Goal: Task Accomplishment & Management: Use online tool/utility

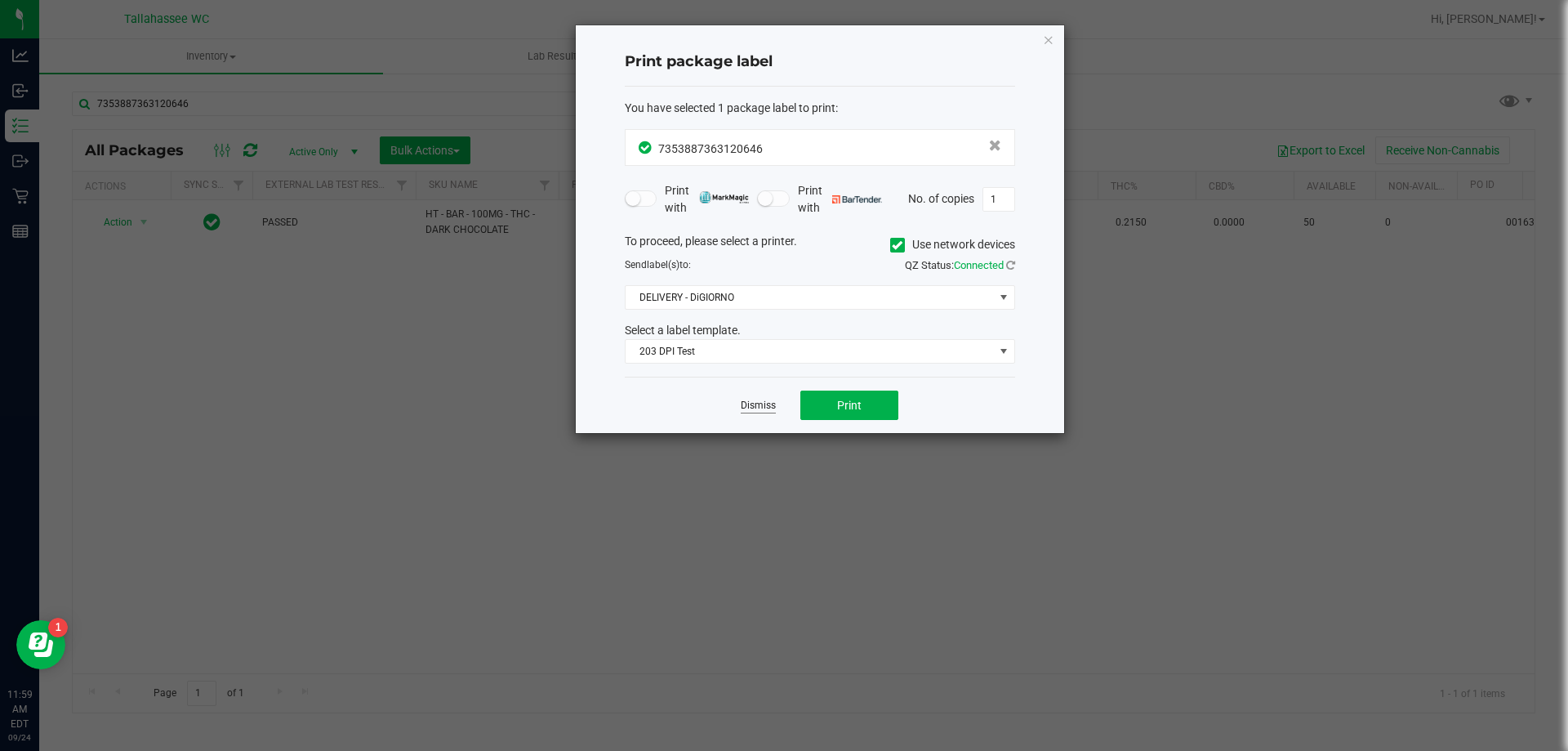
click at [748, 400] on link "Dismiss" at bounding box center [758, 405] width 36 height 13
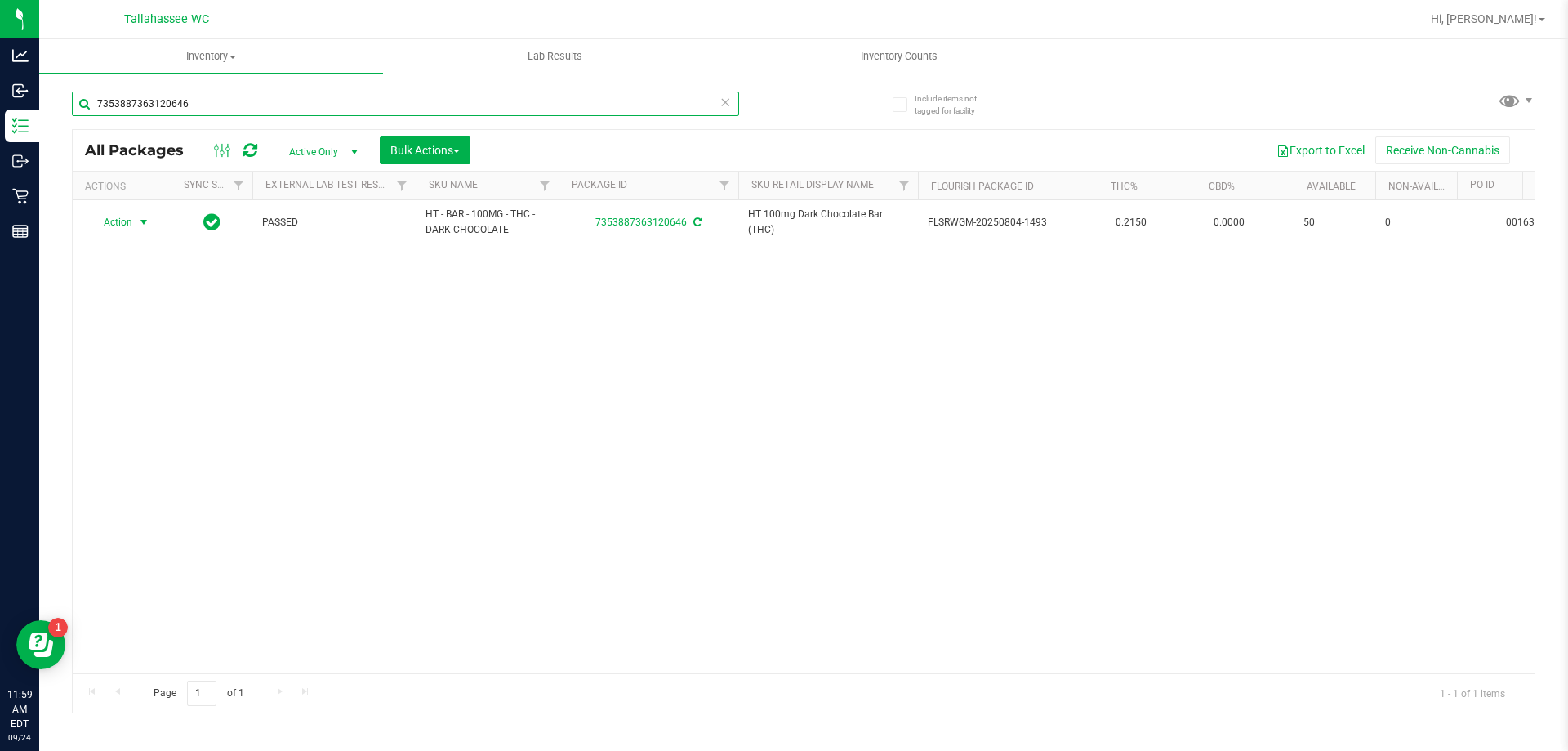
click at [357, 106] on input "7353887363120646" at bounding box center [405, 104] width 667 height 25
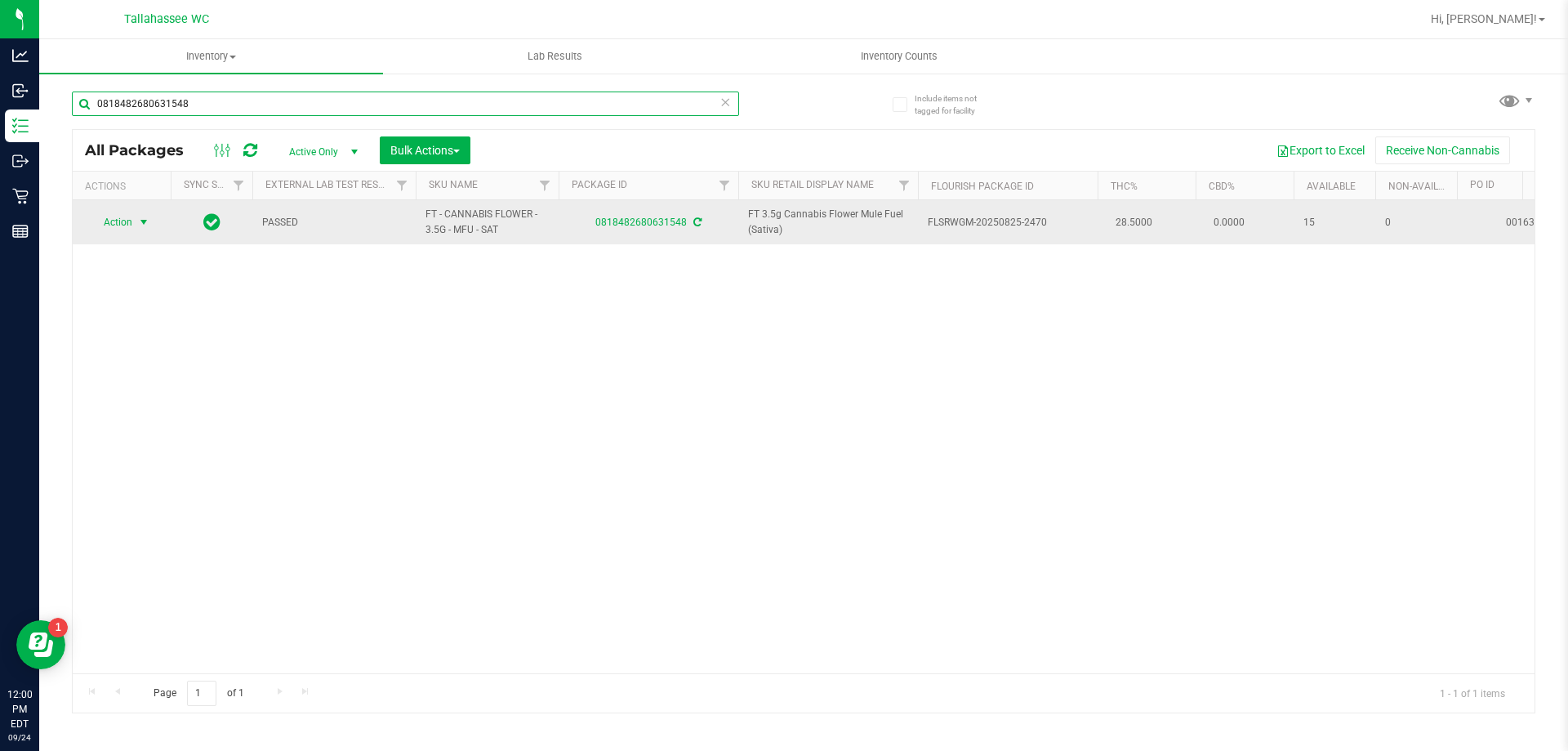
type input "0818482680631548"
click at [148, 223] on span "select" at bounding box center [144, 223] width 13 height 13
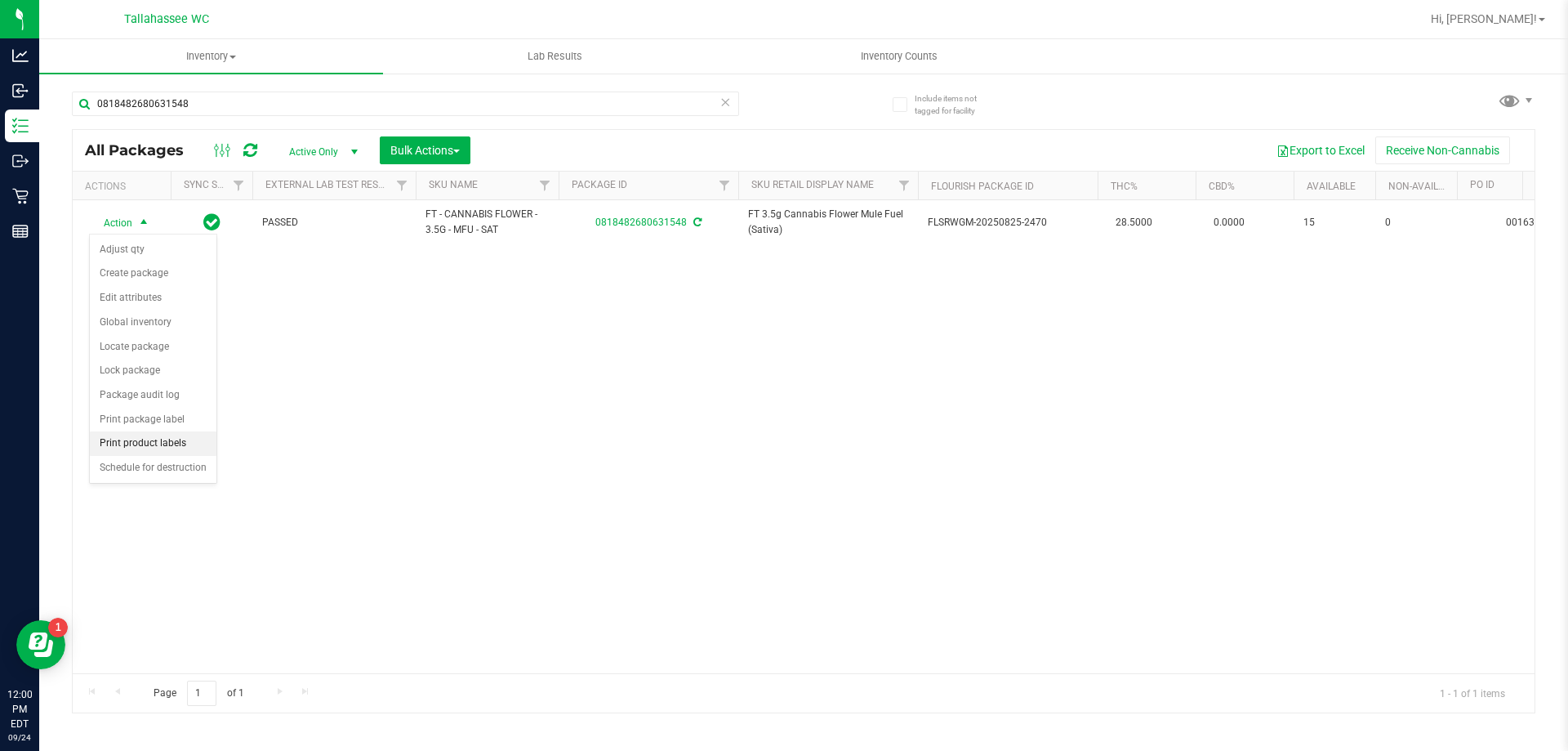
click at [192, 450] on li "Print product labels" at bounding box center [154, 444] width 127 height 25
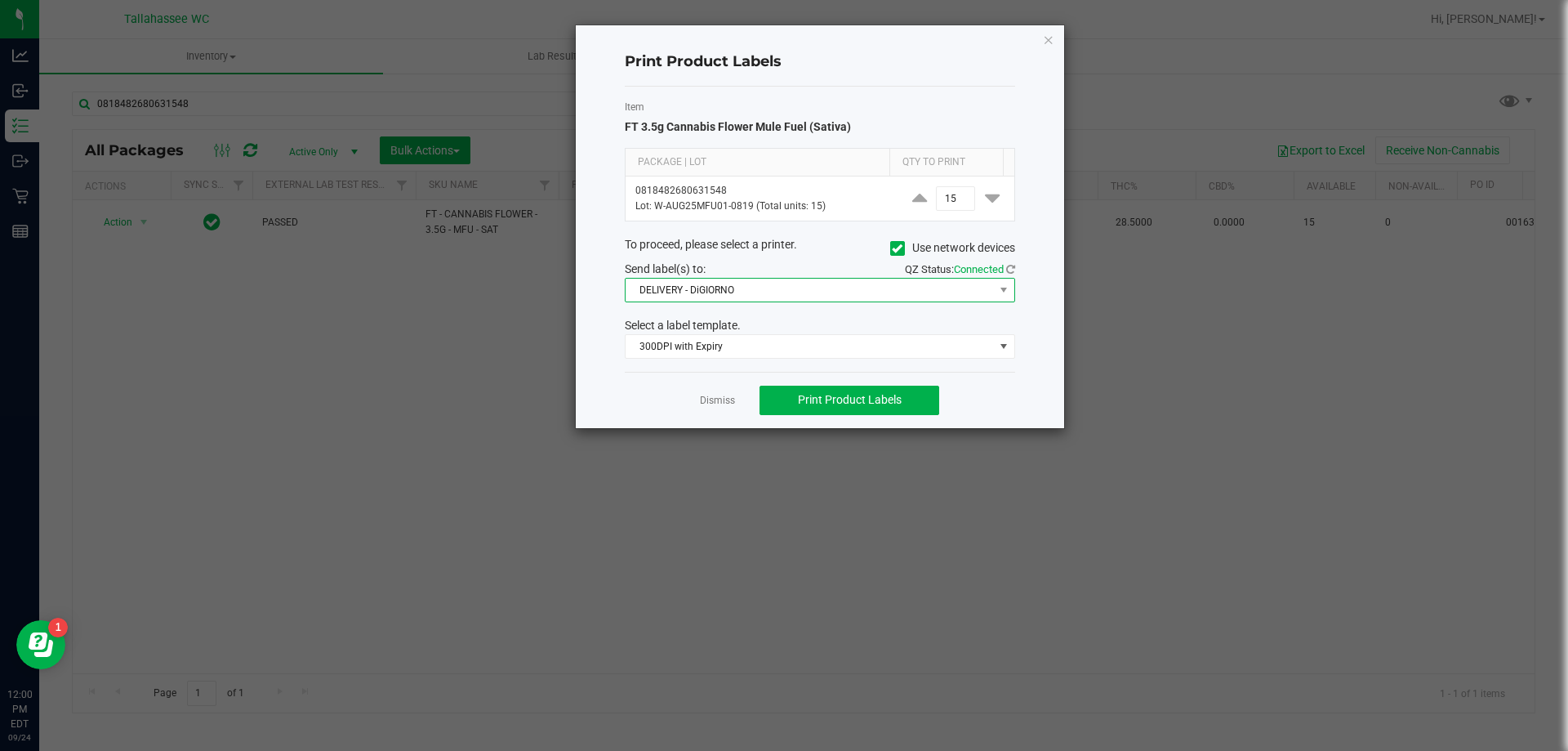
click at [958, 294] on span "DELIVERY - DiGIORNO" at bounding box center [809, 290] width 369 height 23
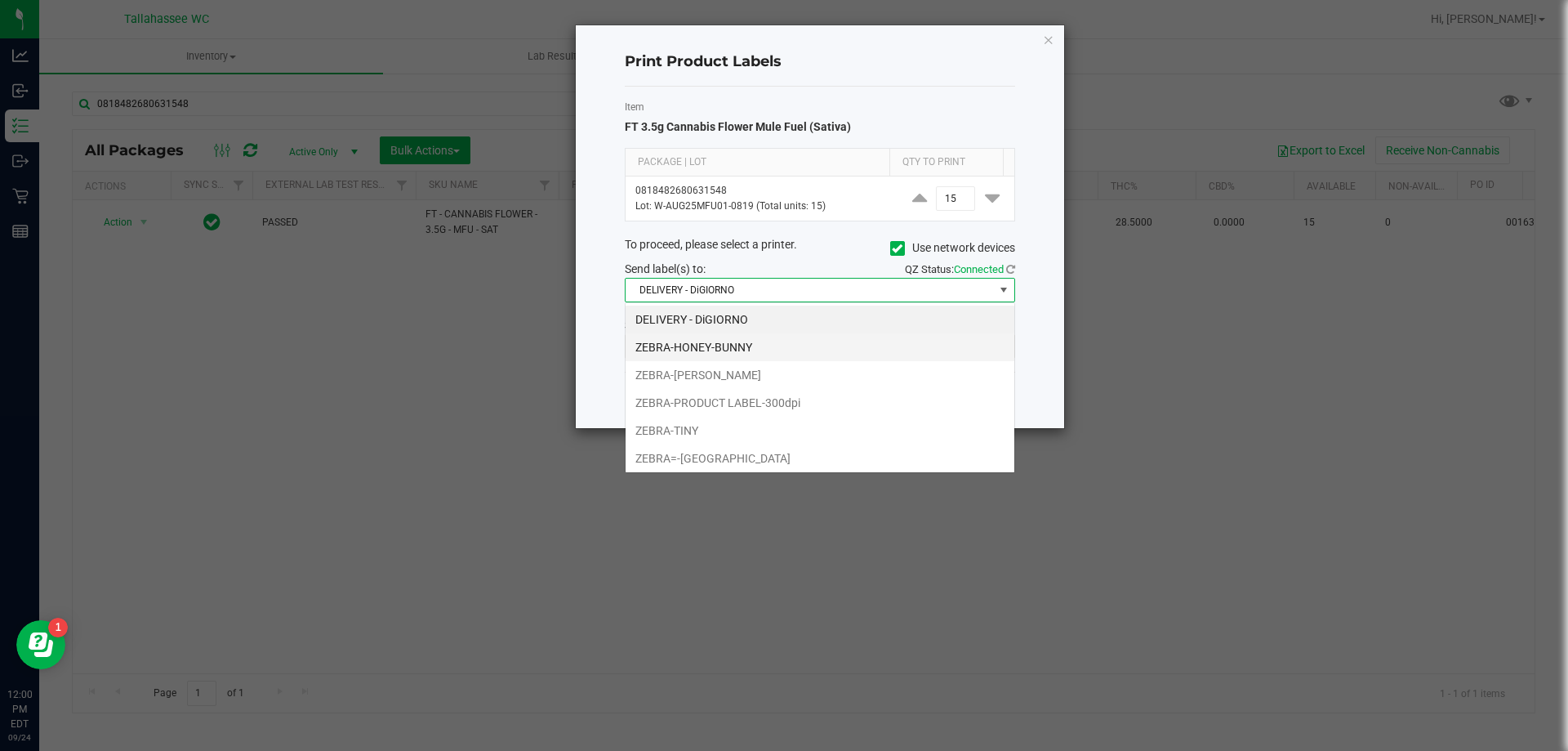
scroll to position [25, 391]
click at [877, 403] on li "ZEBRA-PRODUCT LABEL-300dpi" at bounding box center [819, 402] width 389 height 28
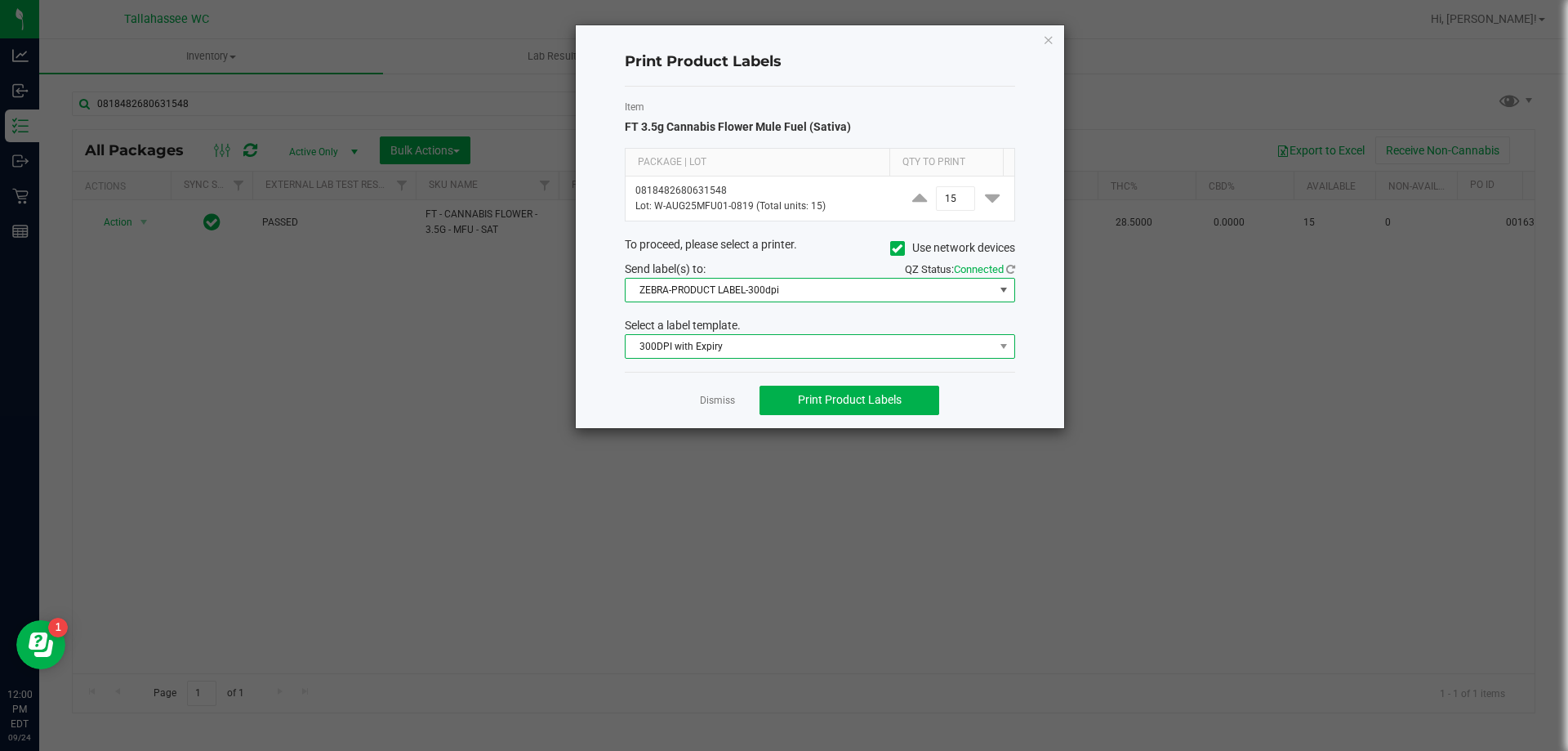
click at [869, 352] on span "300DPI with Expiry" at bounding box center [809, 347] width 369 height 23
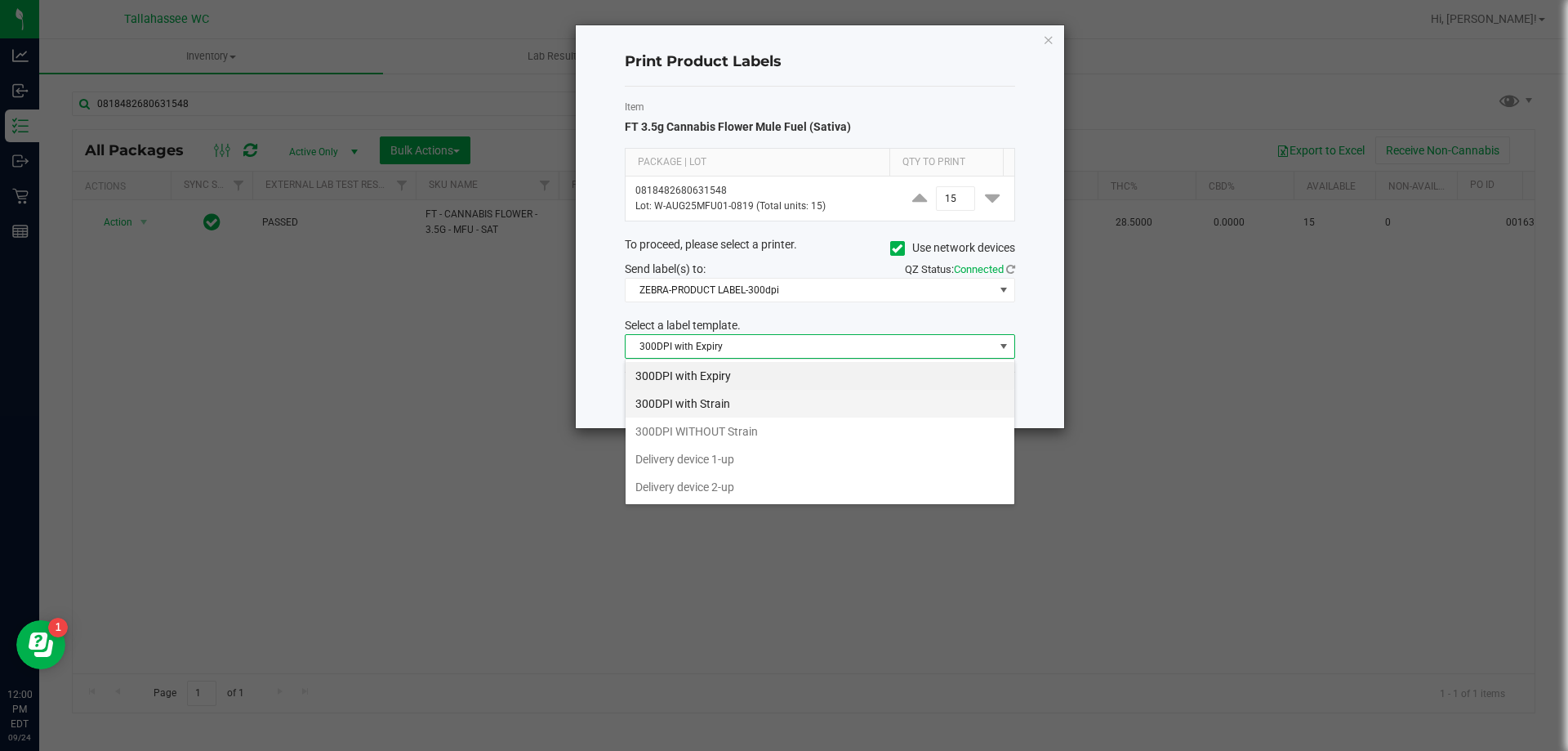
click at [841, 396] on li "300DPI with Strain" at bounding box center [819, 403] width 389 height 28
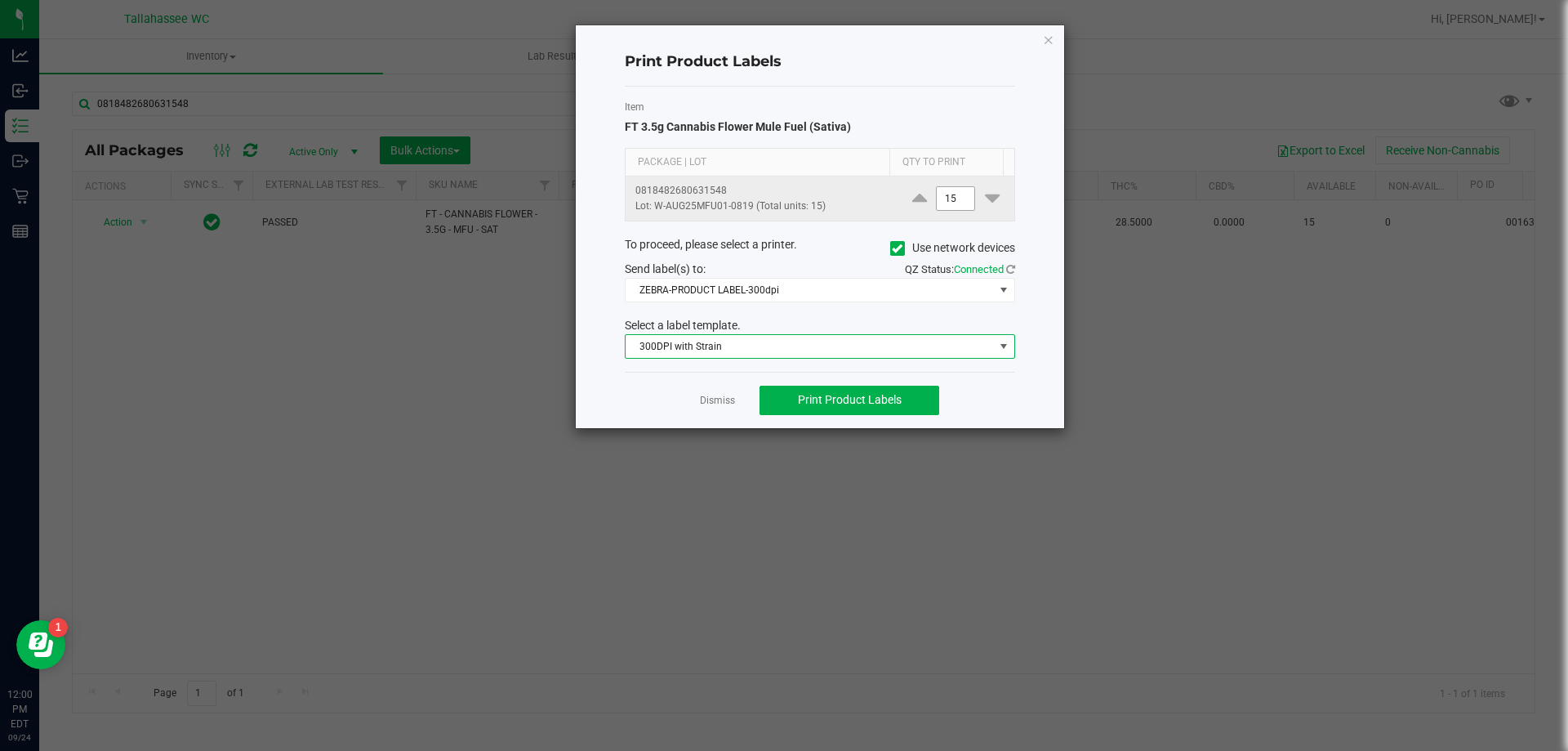
click at [962, 200] on input "15" at bounding box center [954, 199] width 37 height 23
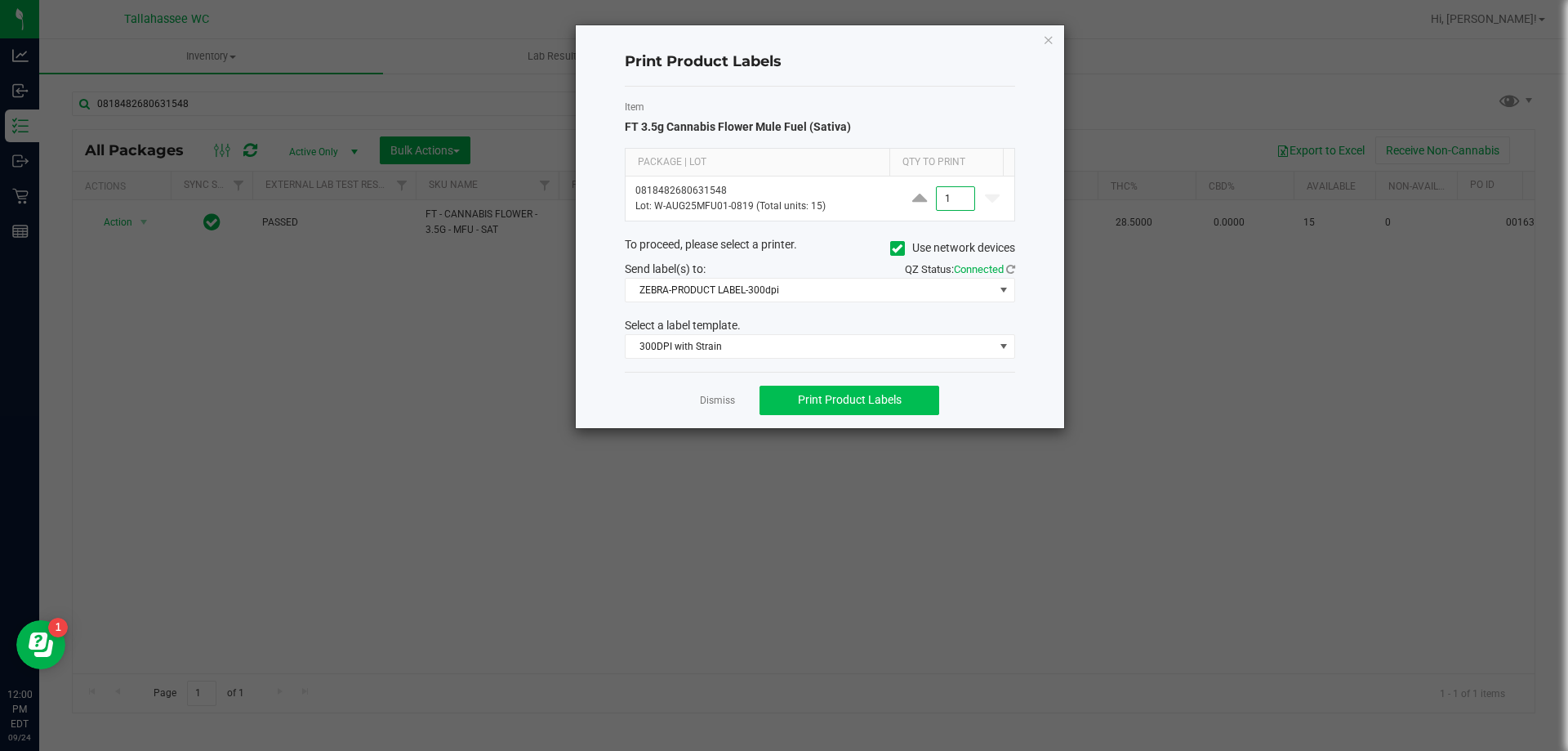
type input "1"
click at [822, 393] on span "Print Product Labels" at bounding box center [850, 400] width 104 height 13
click at [707, 407] on link "Dismiss" at bounding box center [717, 400] width 36 height 13
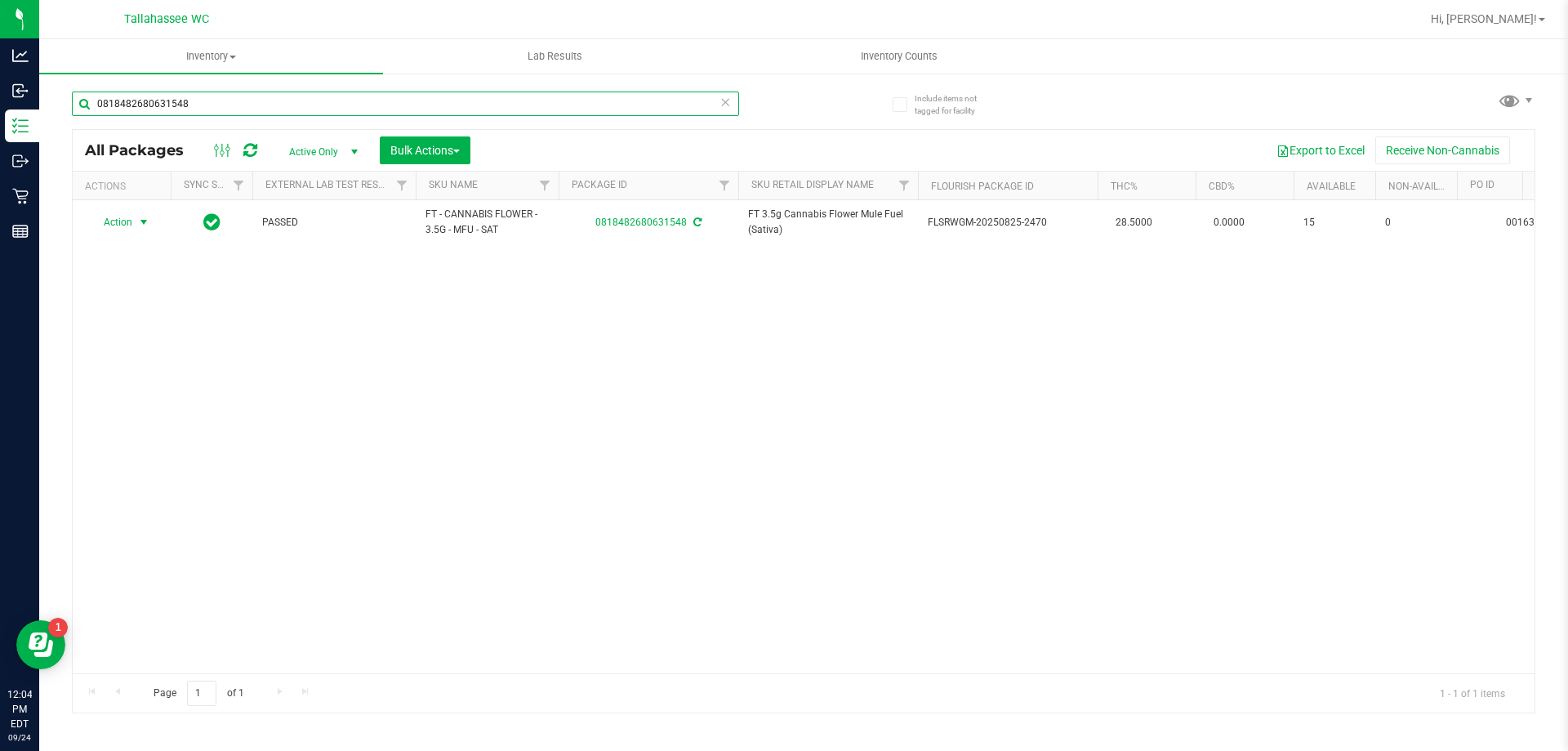
click at [299, 109] on input "0818482680631548" at bounding box center [405, 104] width 667 height 25
click at [299, 109] on input "0818482680631548" at bounding box center [405, 104] width 667 height 25
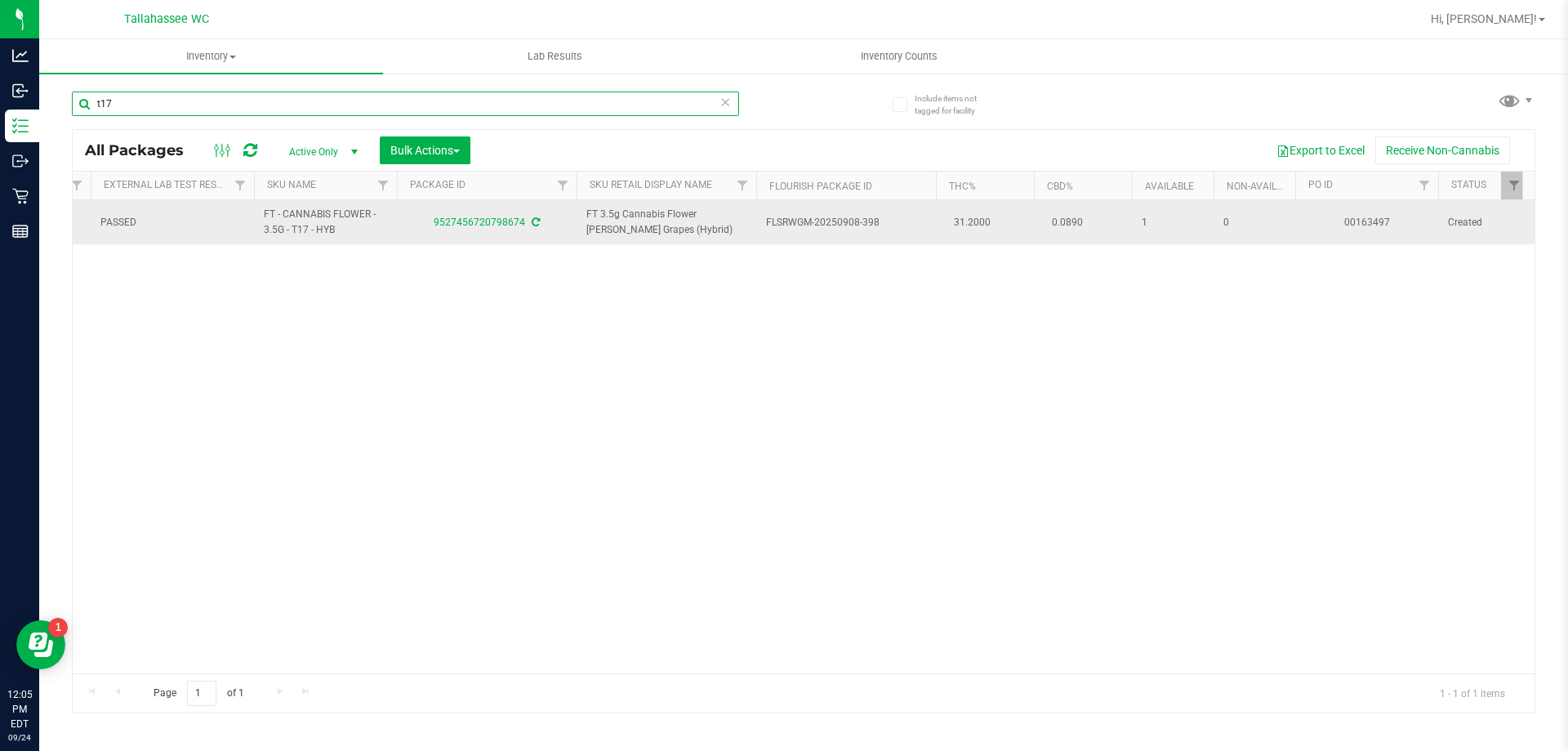
type input "t17"
click at [767, 222] on span "FLSRWGM-20250908-398" at bounding box center [846, 223] width 160 height 15
copy td "FLSRWGM-20250908-398"
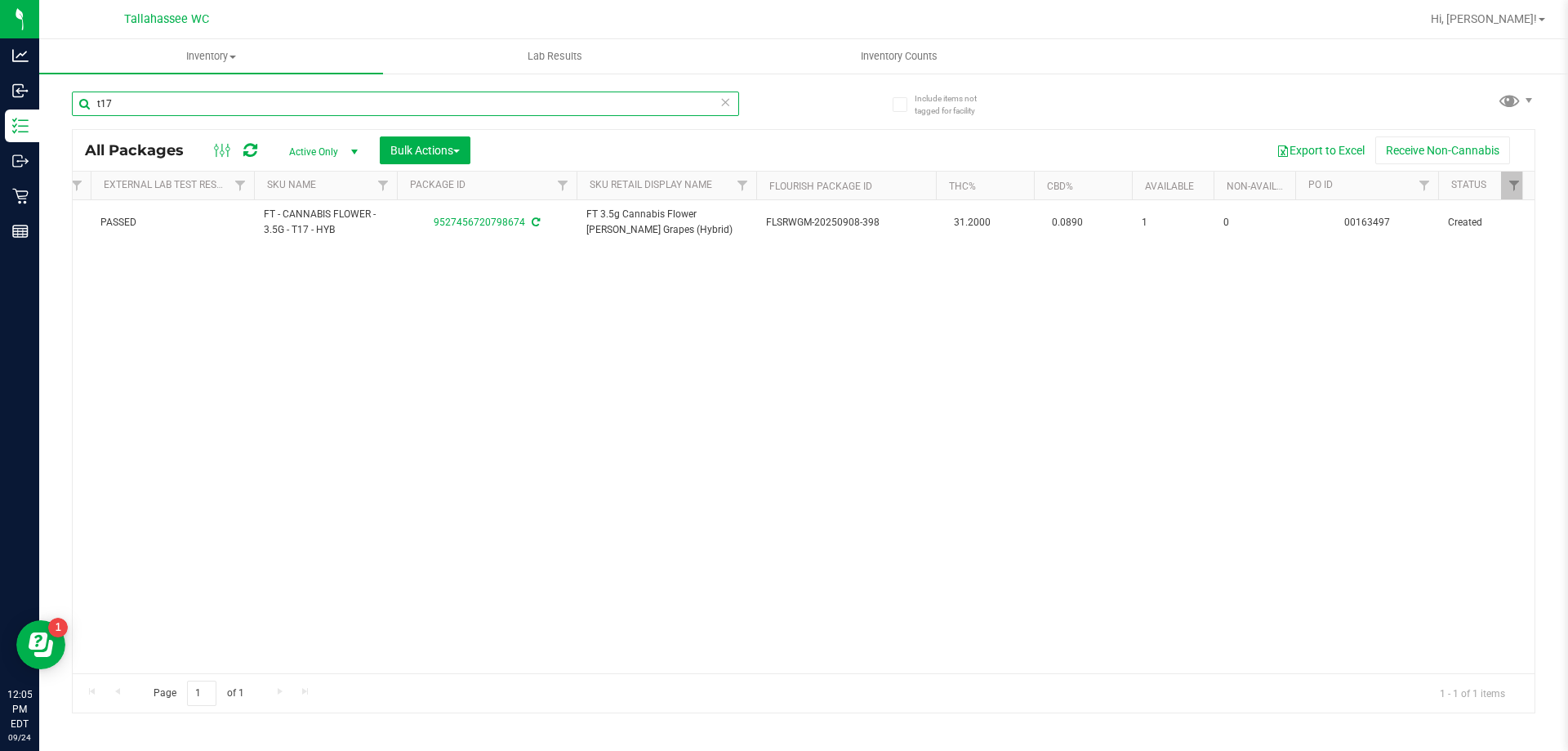
click at [491, 109] on input "t17" at bounding box center [405, 104] width 667 height 25
paste input "FLSRWGM-20250908-398"
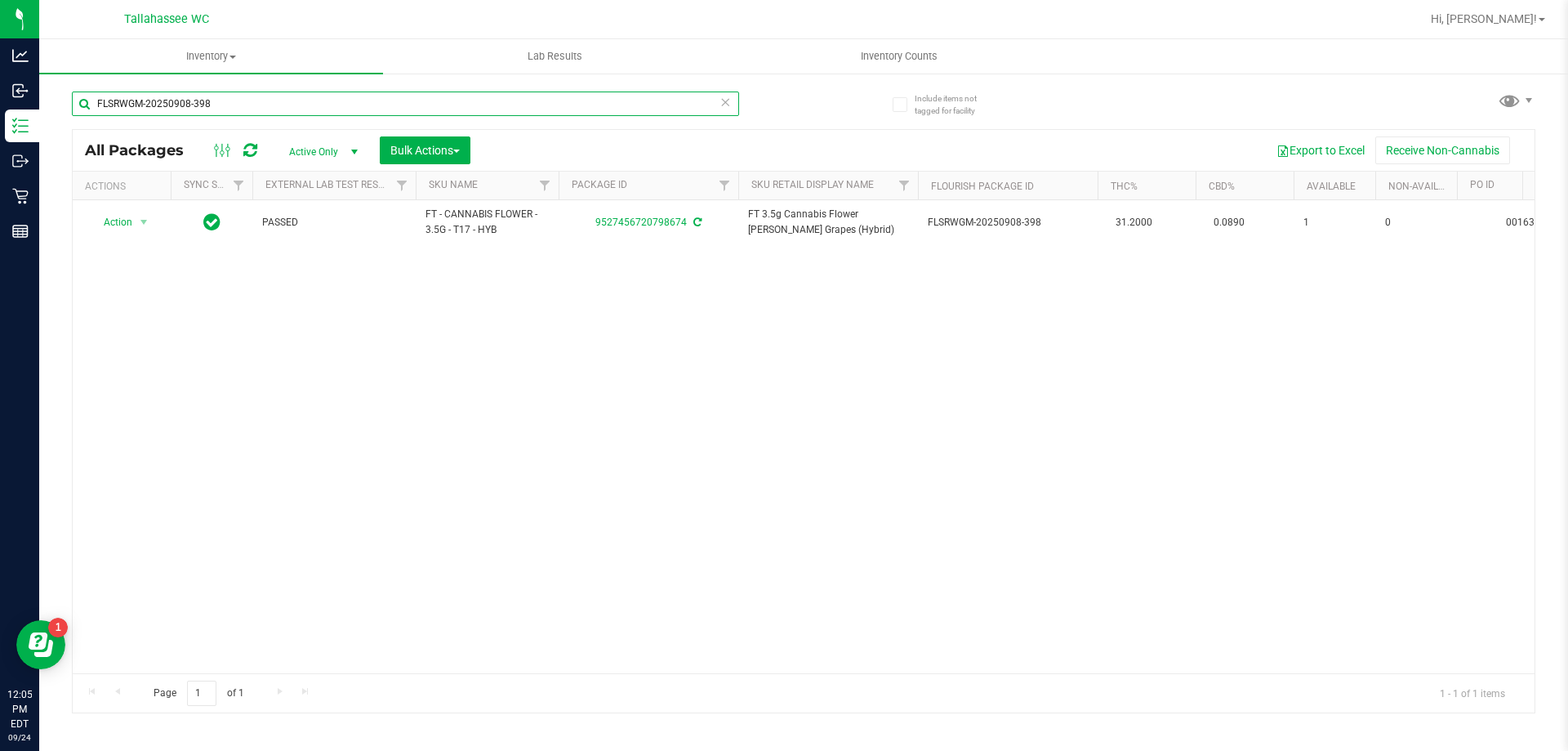
click at [352, 97] on input "FLSRWGM-20250908-398" at bounding box center [405, 104] width 667 height 25
type input "F"
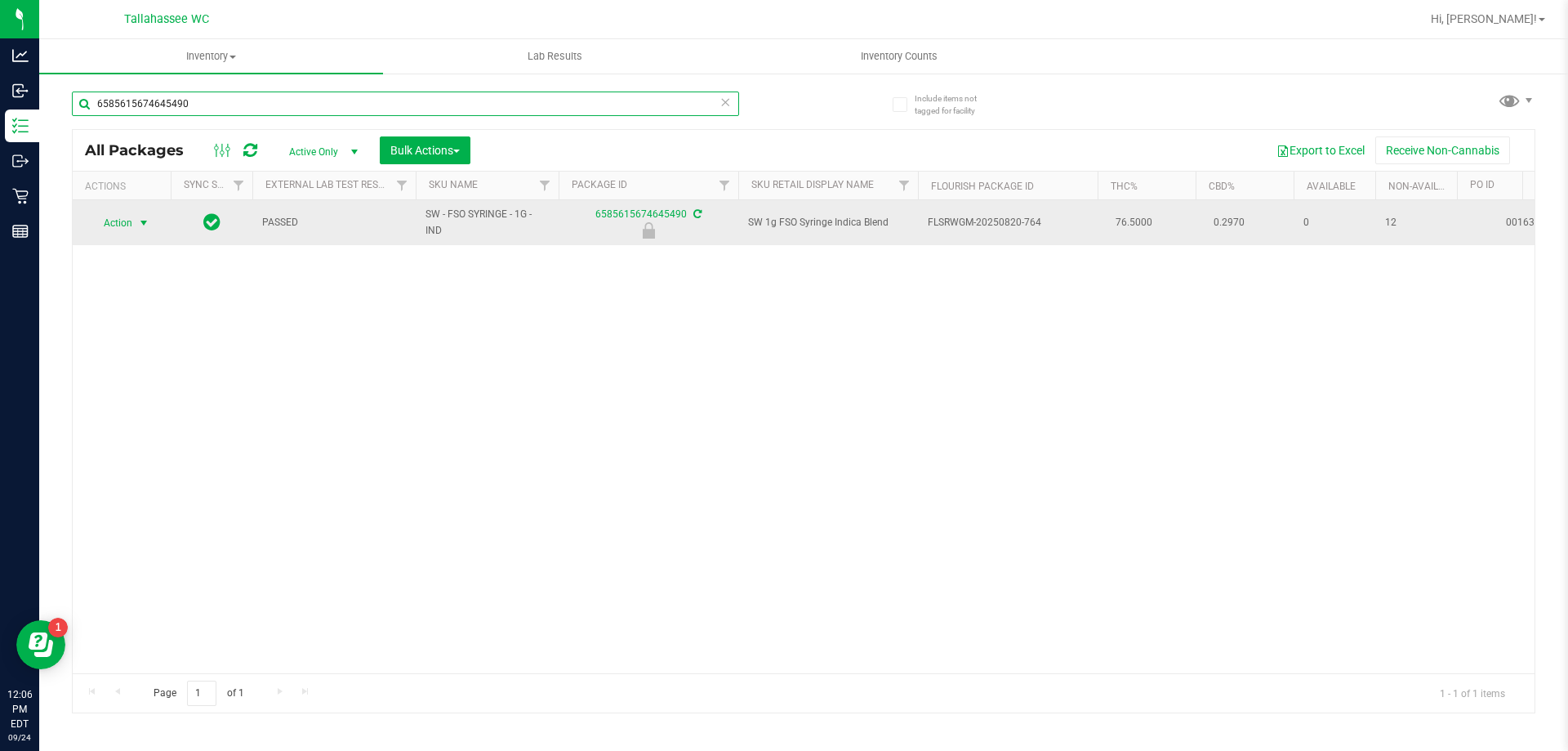
type input "6585615674645490"
click at [143, 225] on span "select" at bounding box center [144, 223] width 13 height 13
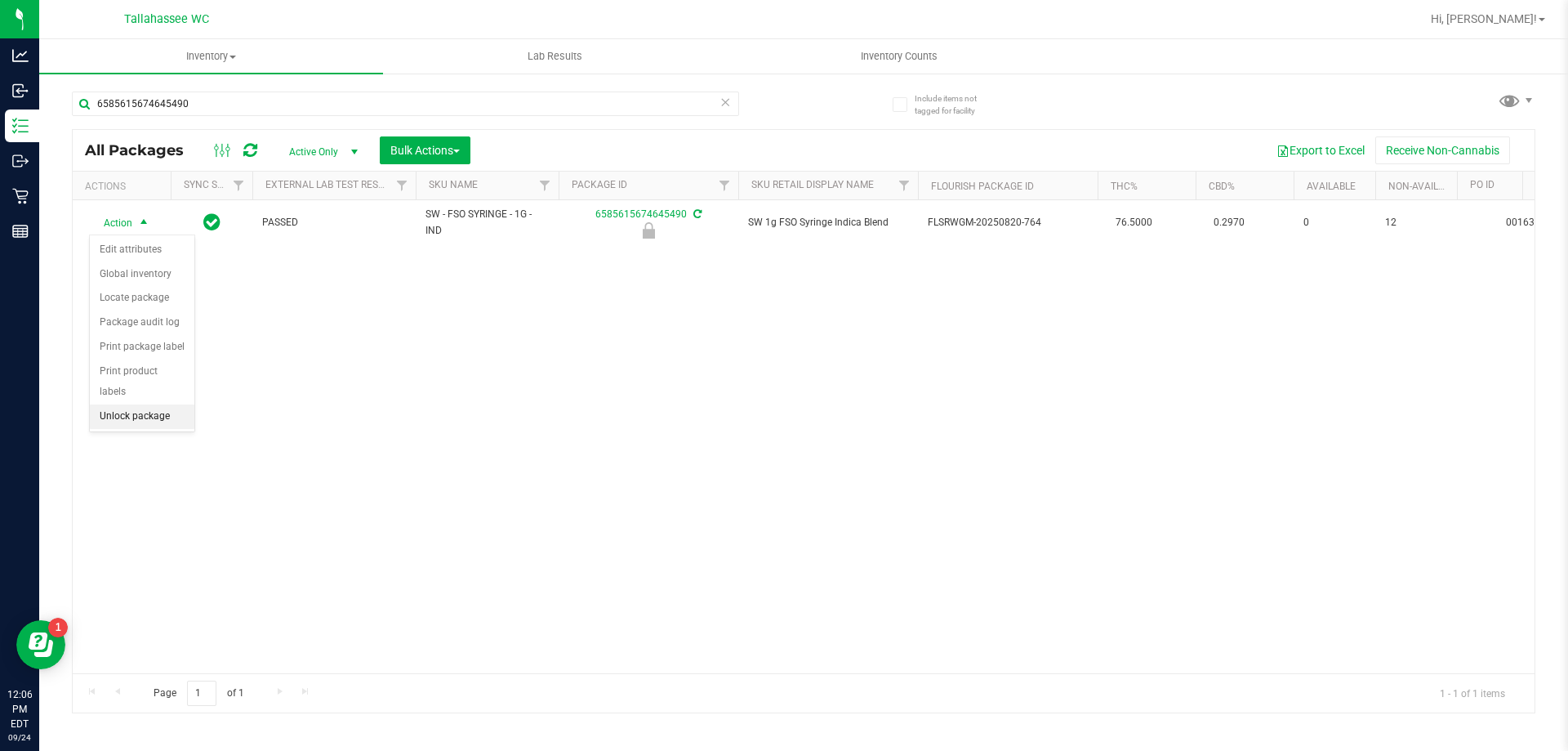
click at [157, 404] on li "Unlock package" at bounding box center [142, 417] width 105 height 25
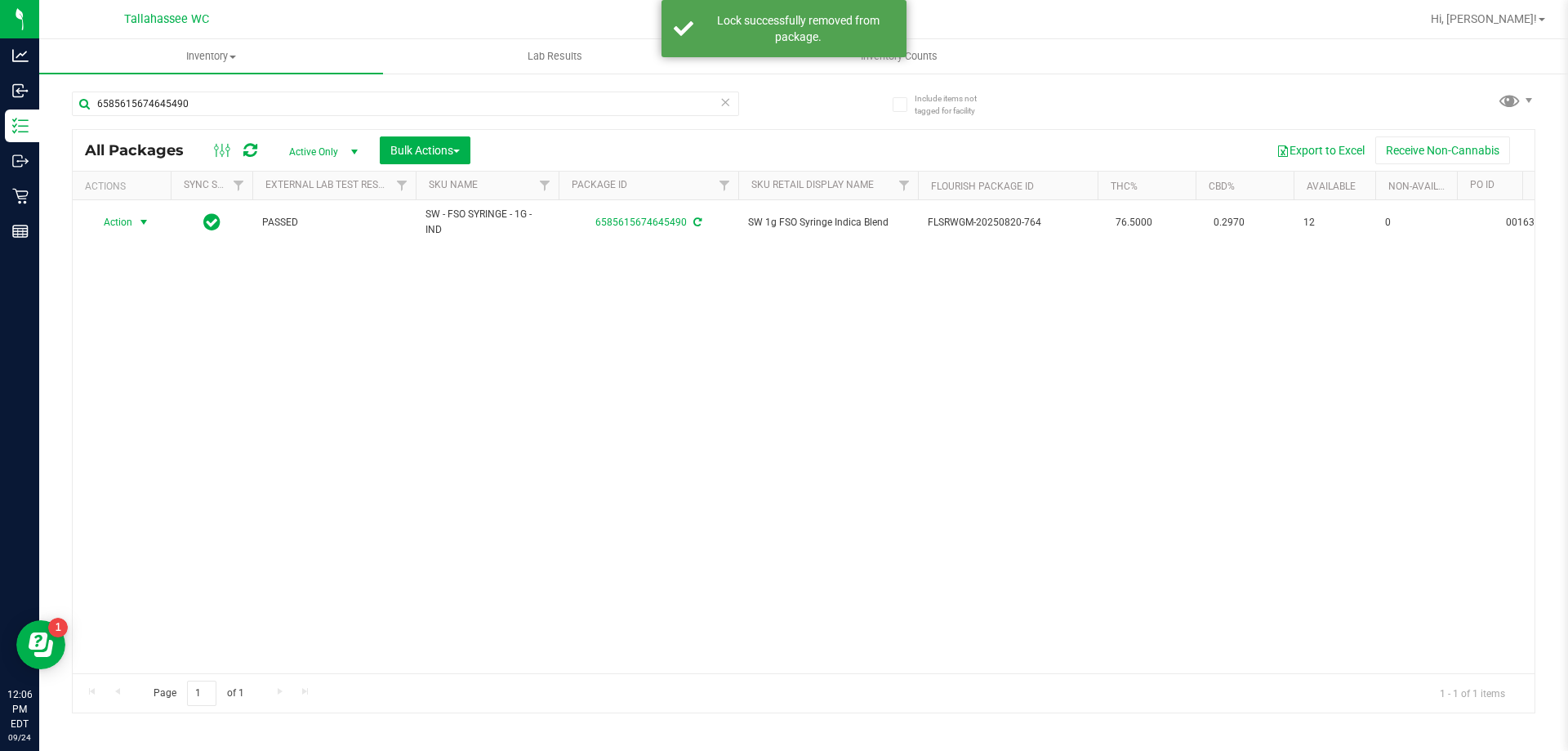
click at [142, 223] on span "select" at bounding box center [144, 223] width 13 height 13
click at [171, 418] on li "Print package label" at bounding box center [154, 420] width 127 height 25
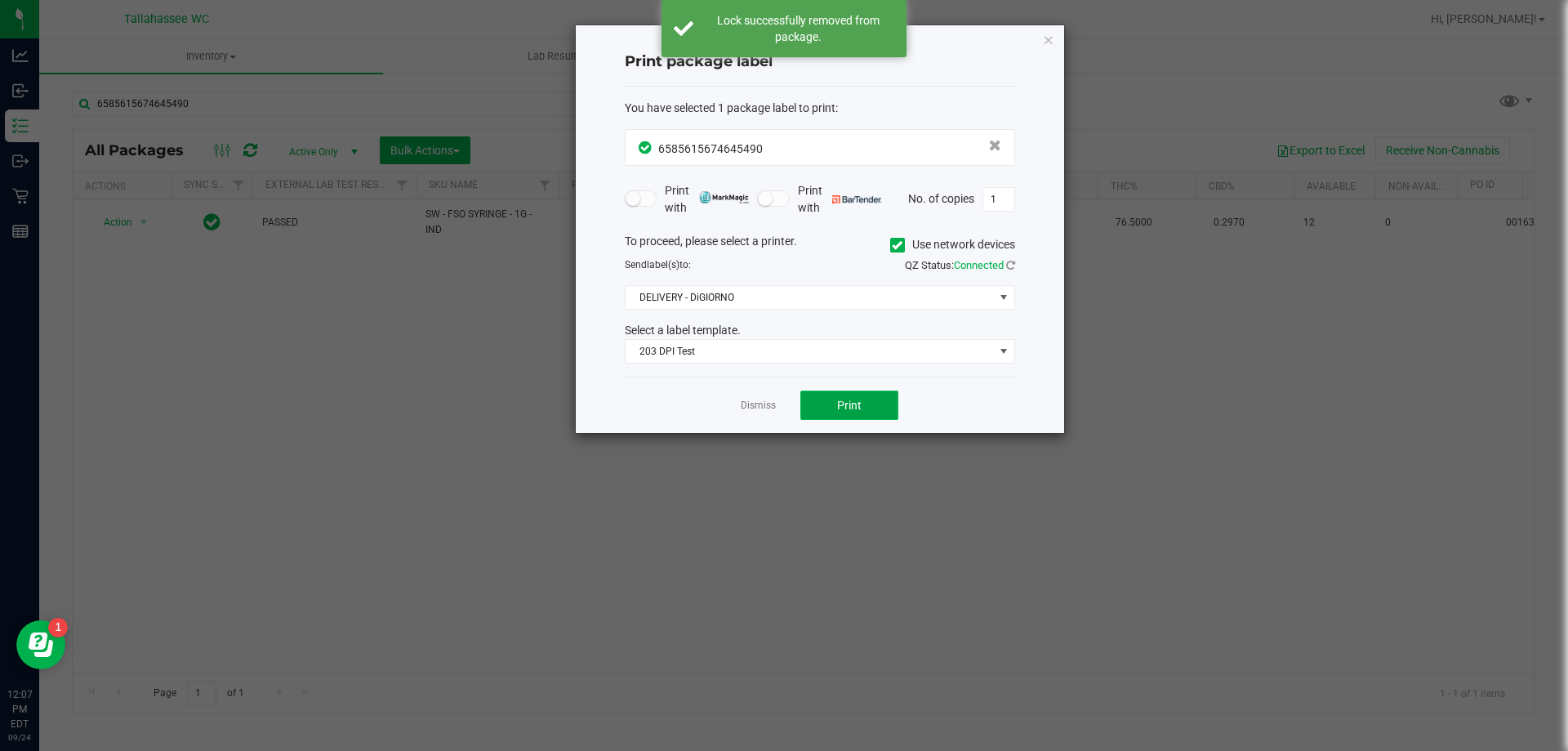
click at [827, 405] on button "Print" at bounding box center [849, 405] width 98 height 30
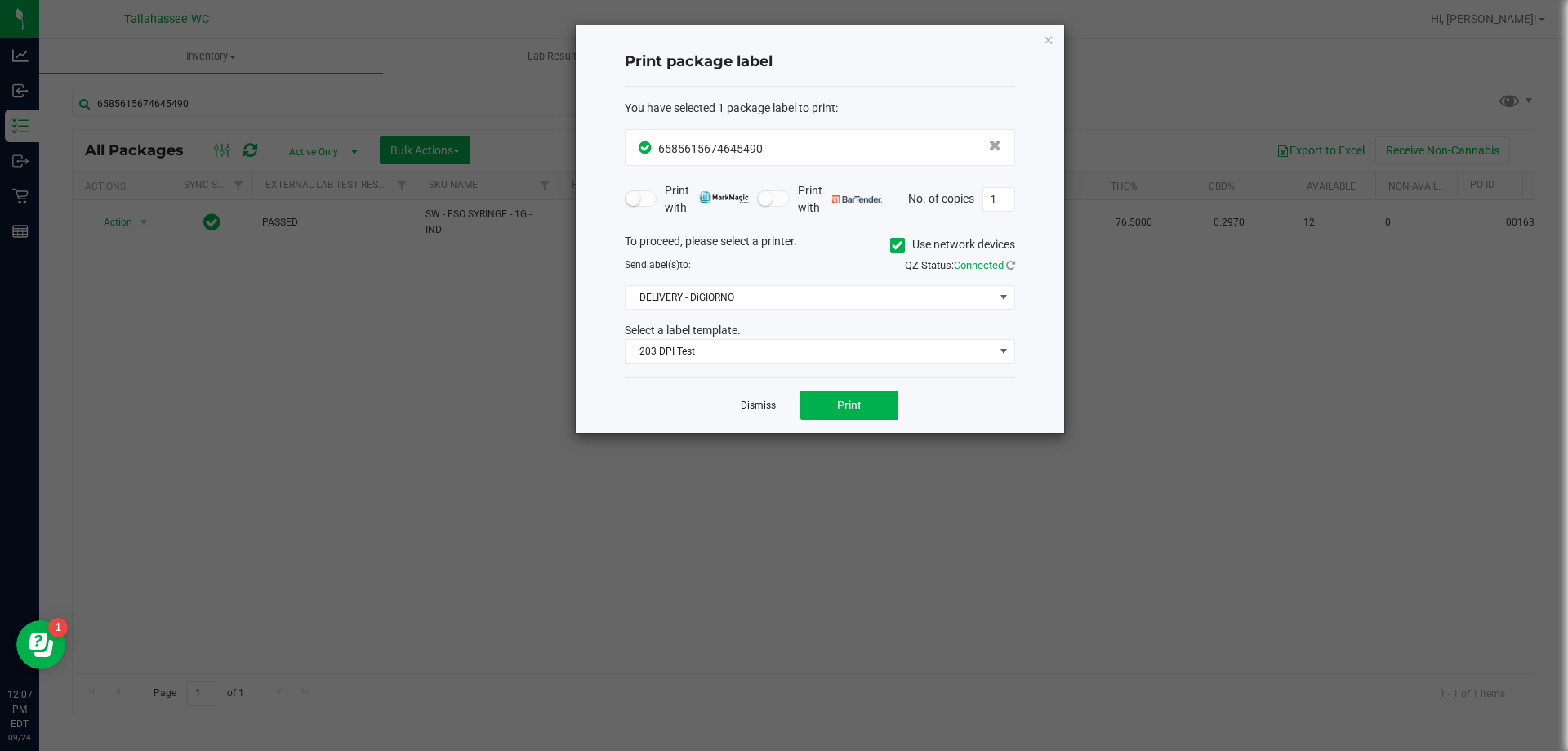
click at [761, 405] on link "Dismiss" at bounding box center [758, 405] width 36 height 13
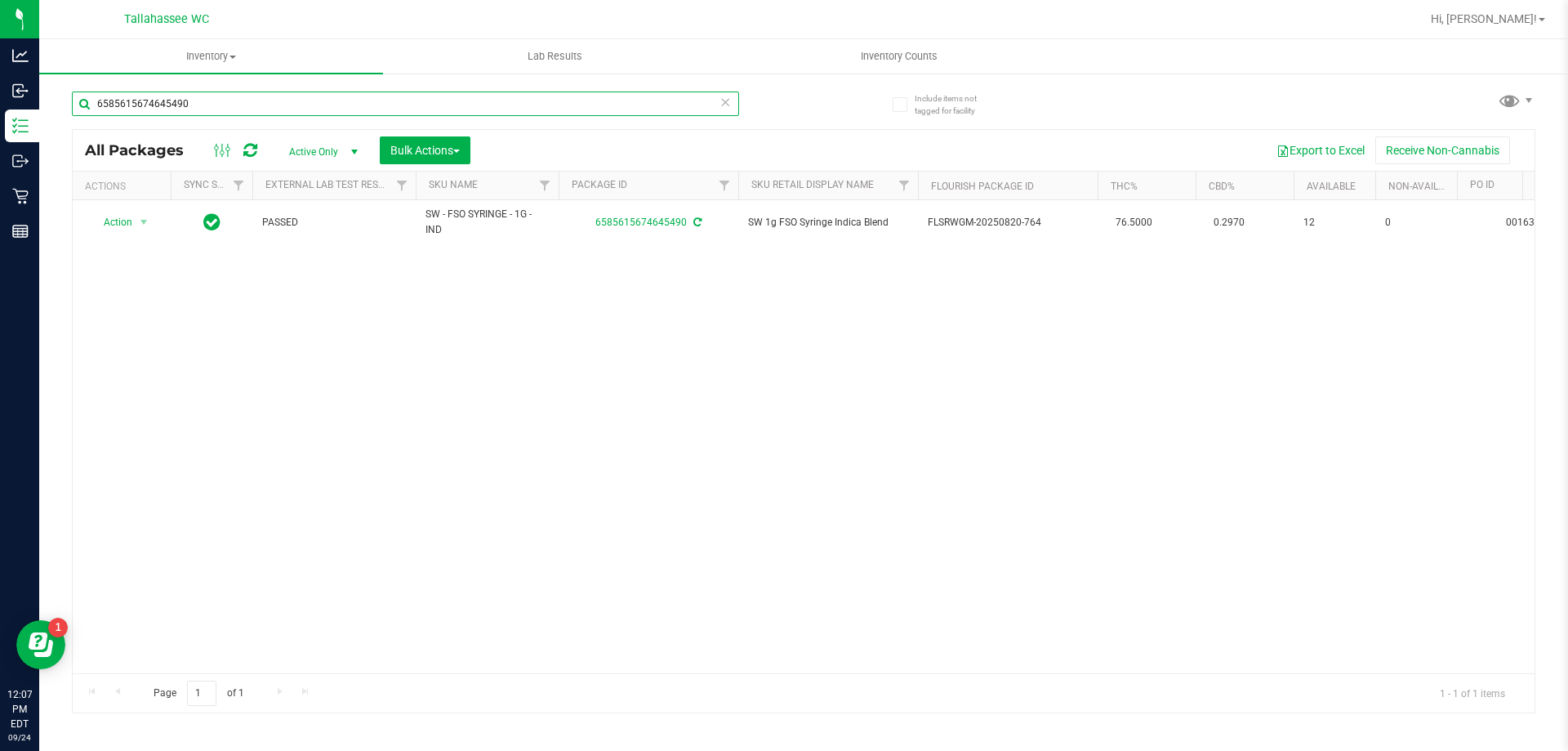
click at [391, 101] on input "6585615674645490" at bounding box center [405, 104] width 667 height 25
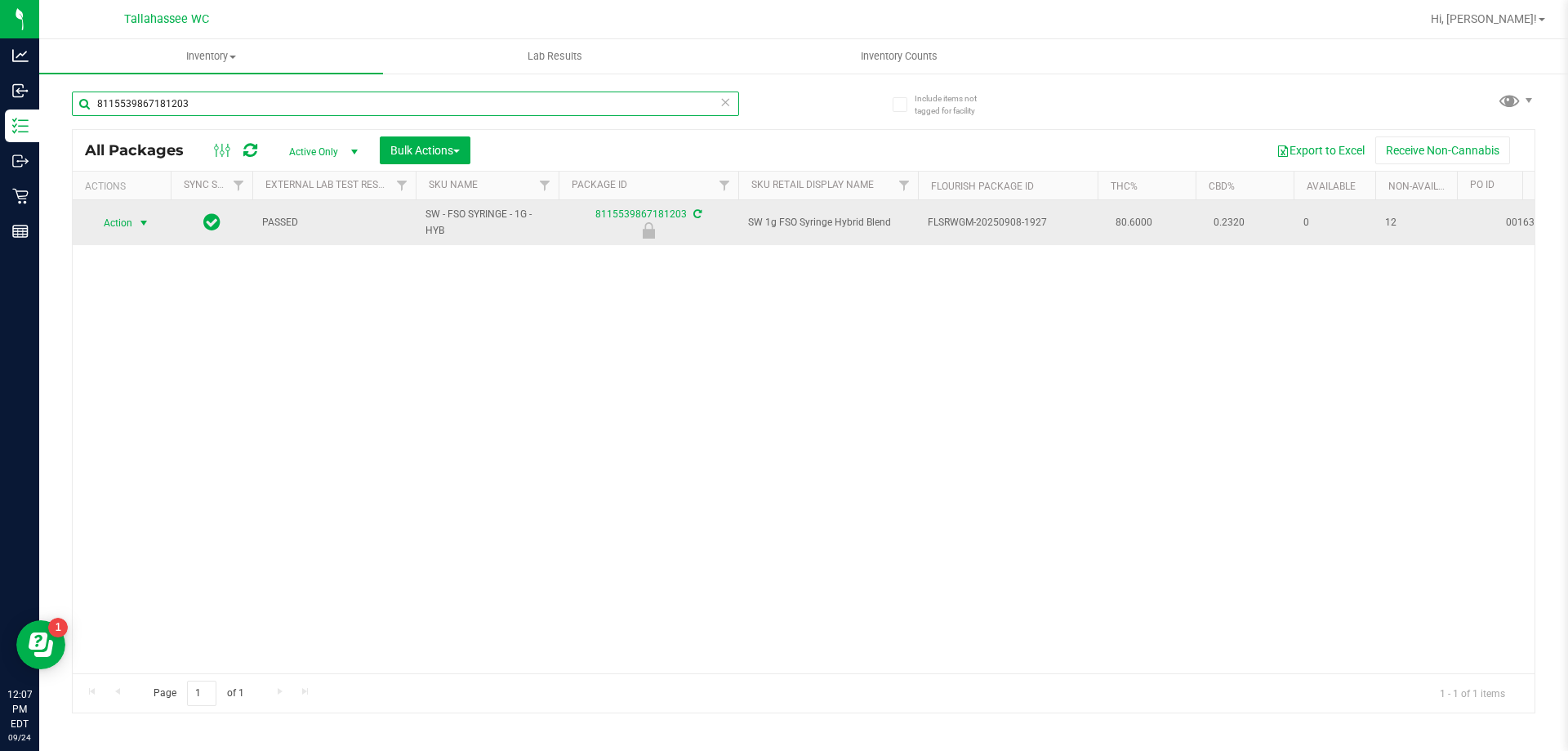
type input "8115539867181203"
click at [148, 220] on span "select" at bounding box center [144, 223] width 13 height 13
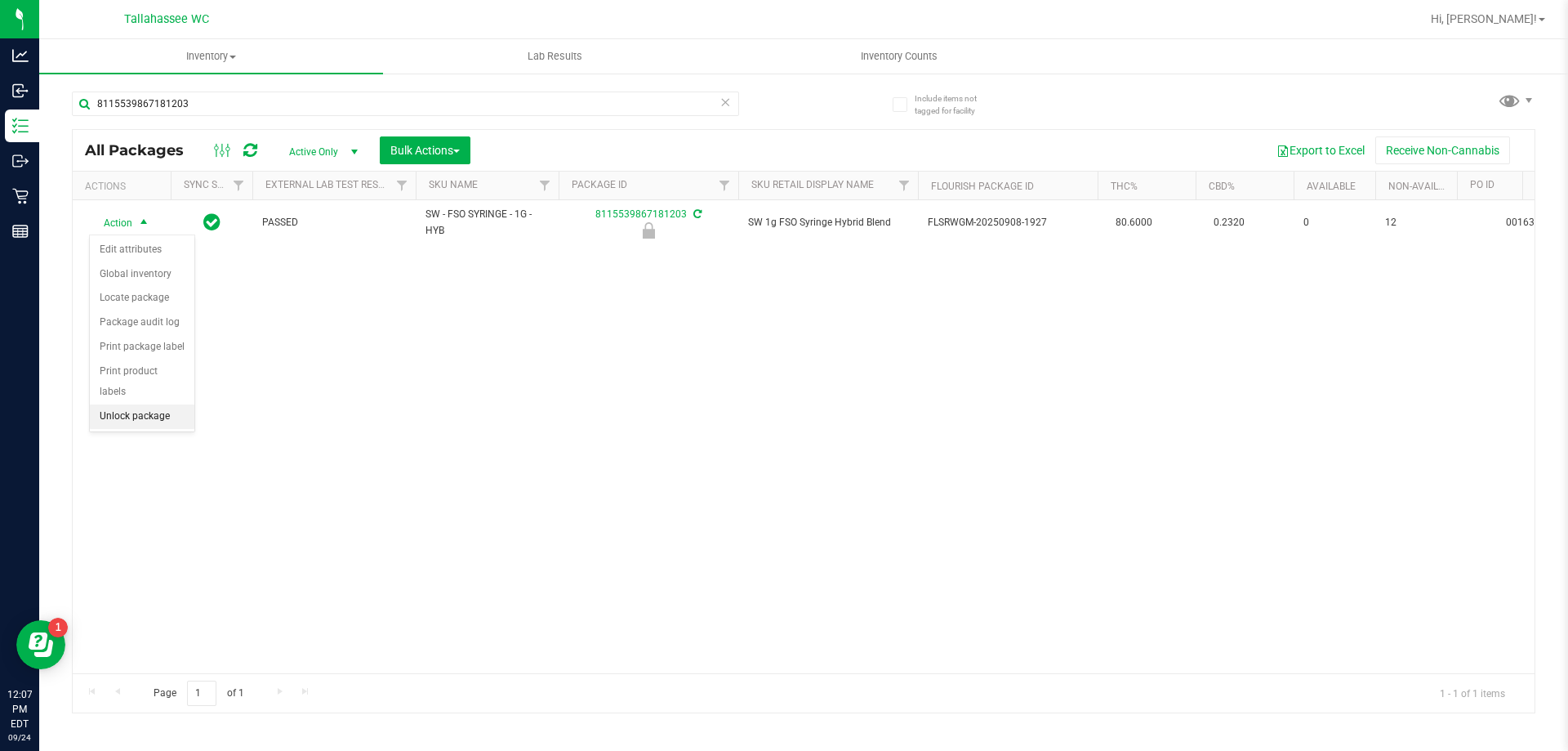
click at [149, 404] on li "Unlock package" at bounding box center [142, 417] width 105 height 25
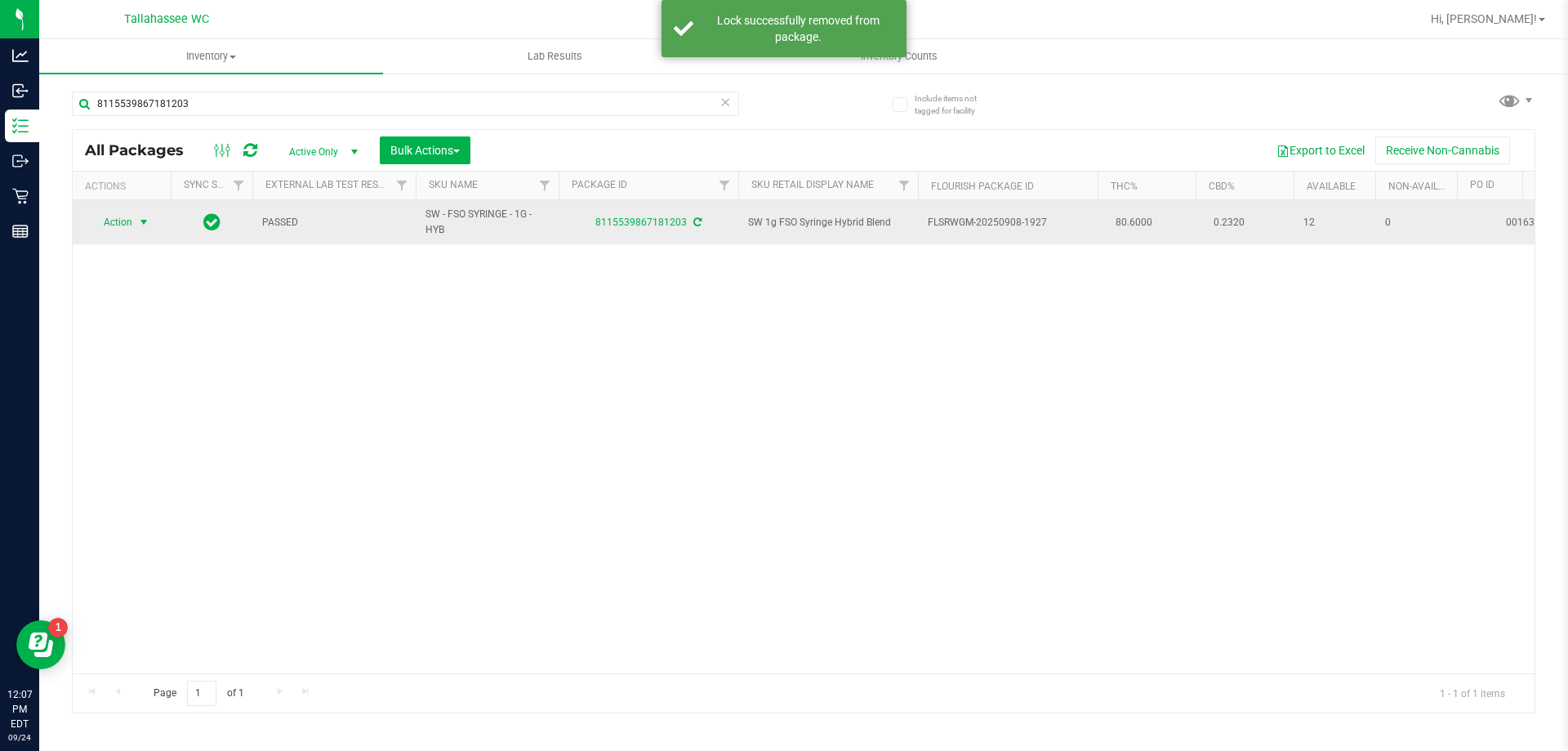
click at [144, 226] on span "select" at bounding box center [144, 223] width 13 height 13
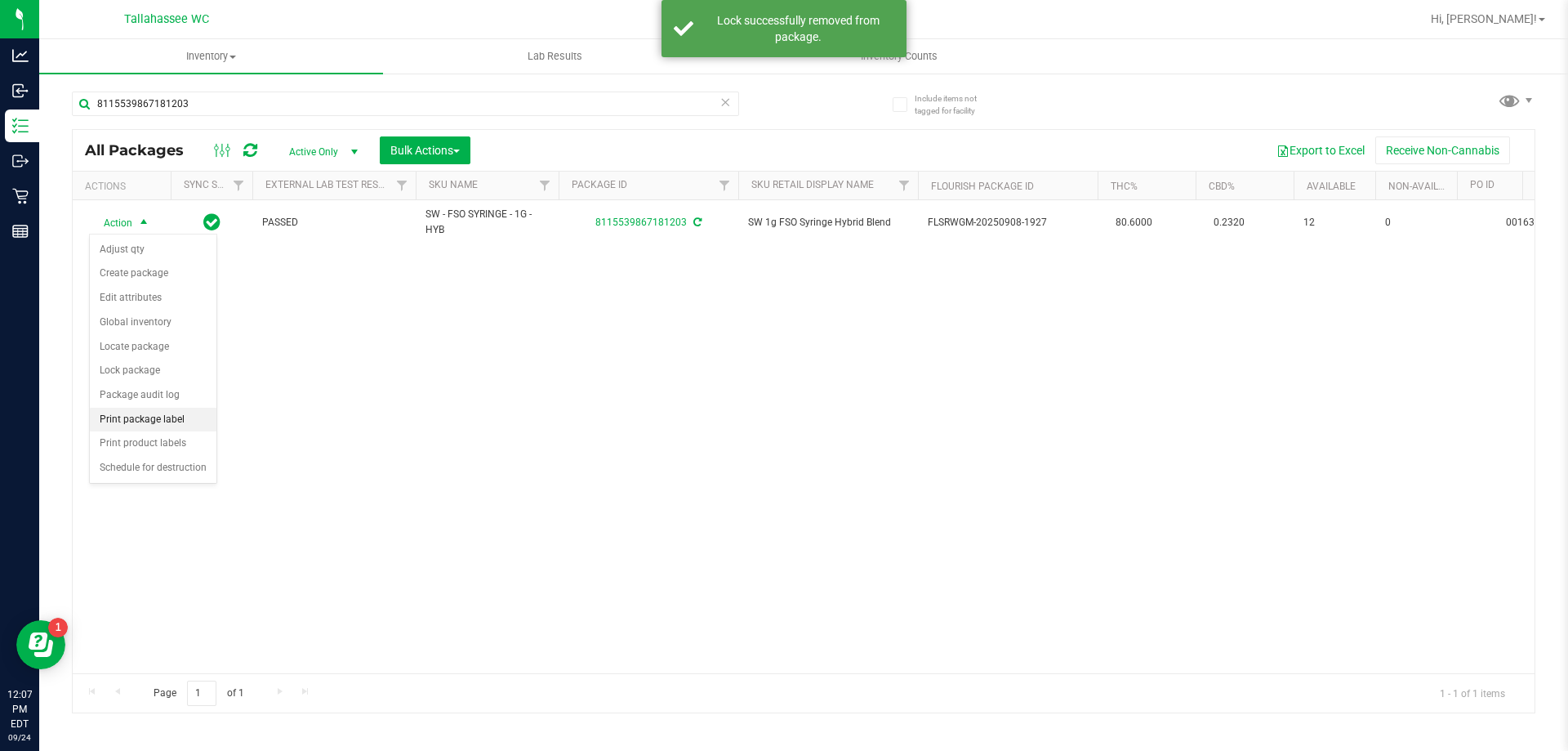
click at [186, 414] on li "Print package label" at bounding box center [154, 420] width 127 height 25
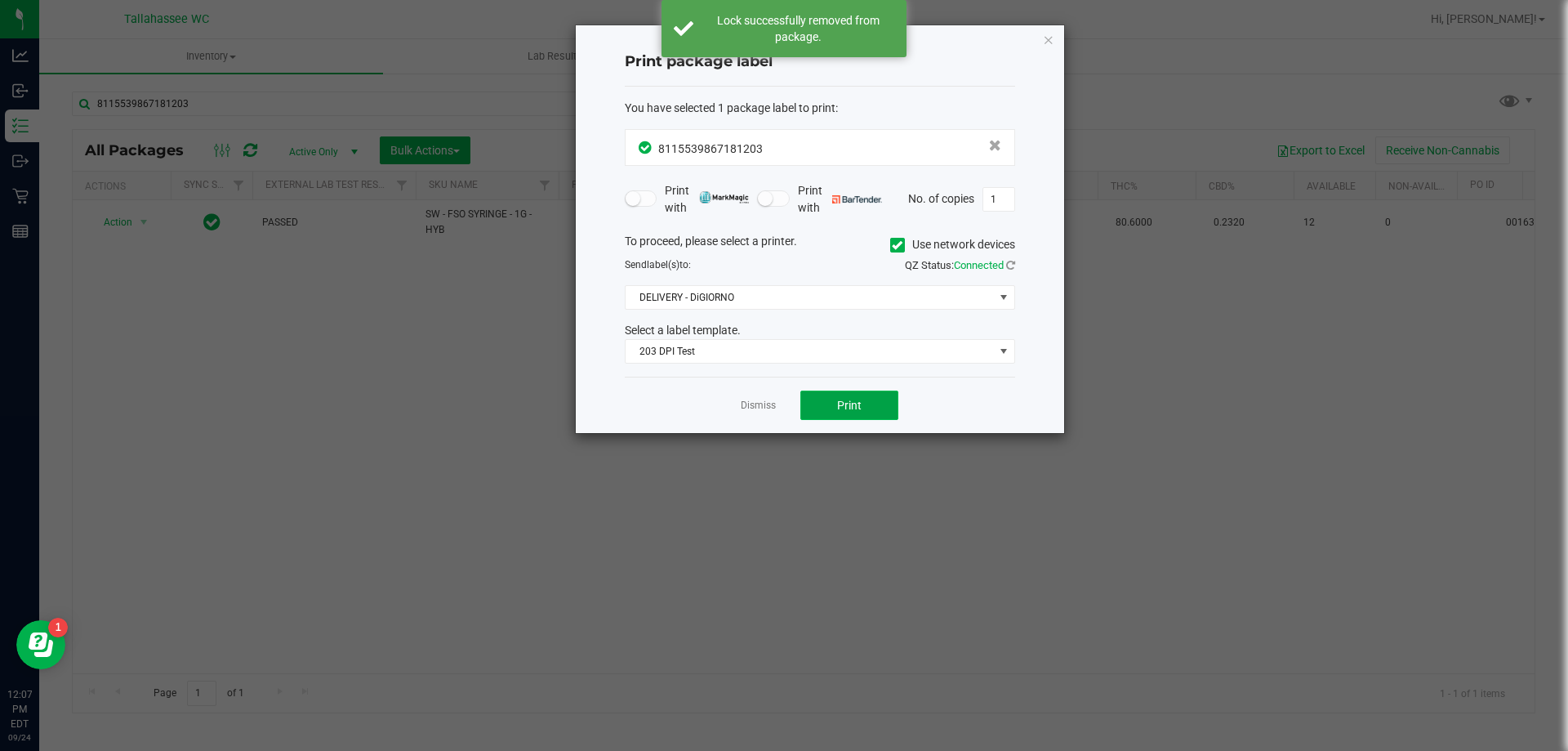
click at [875, 407] on button "Print" at bounding box center [849, 405] width 98 height 30
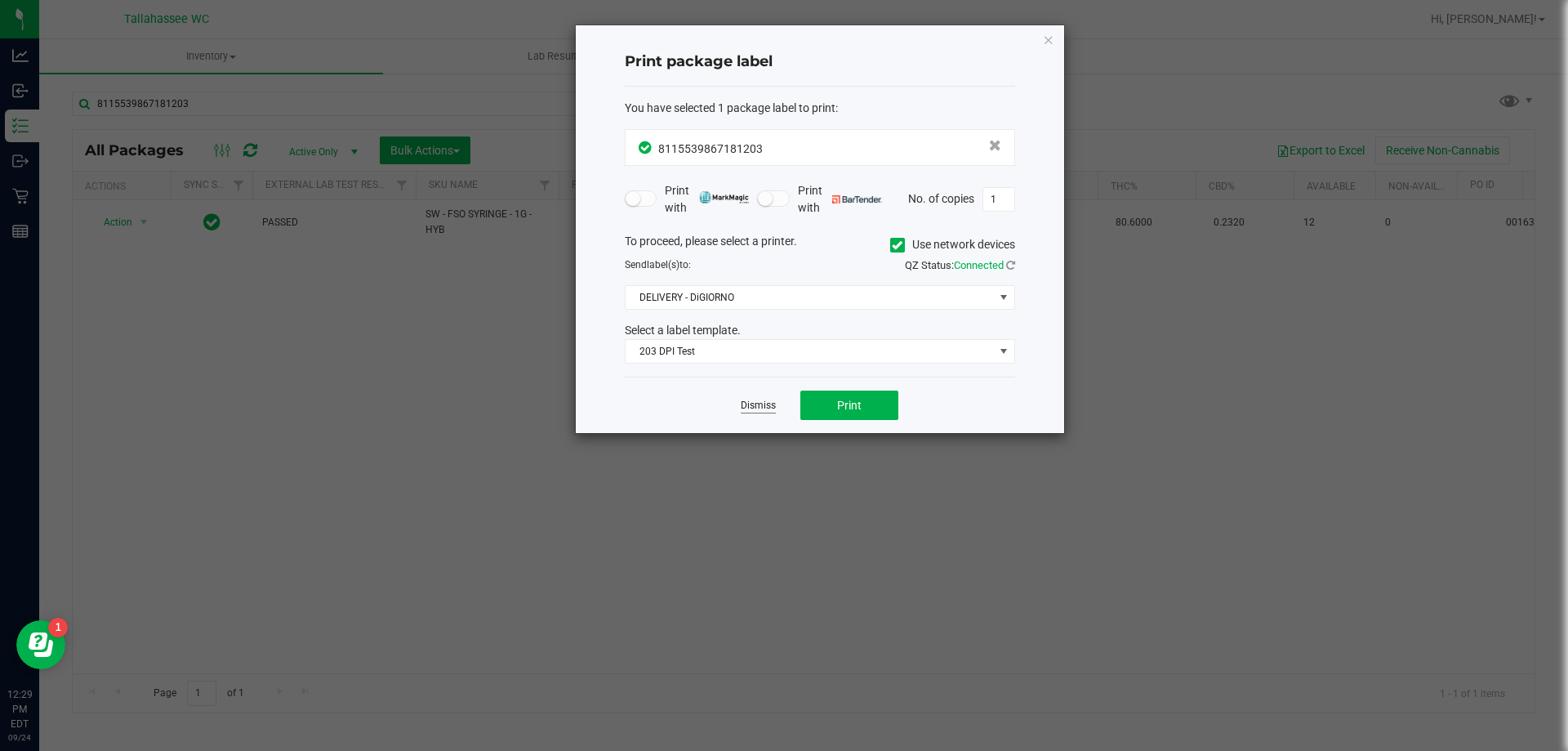
click at [755, 400] on link "Dismiss" at bounding box center [758, 405] width 36 height 13
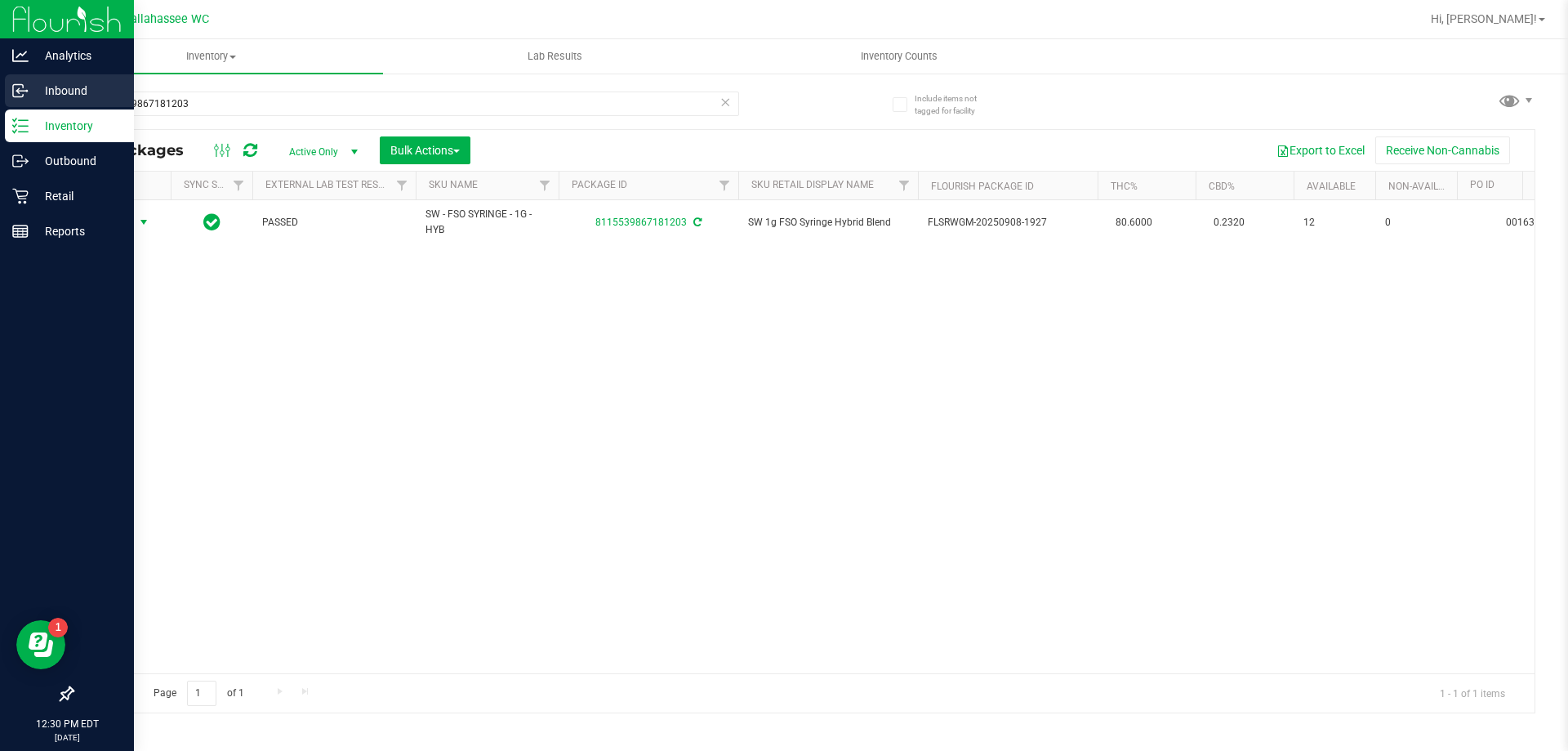
click at [32, 93] on p "Inbound" at bounding box center [78, 90] width 98 height 19
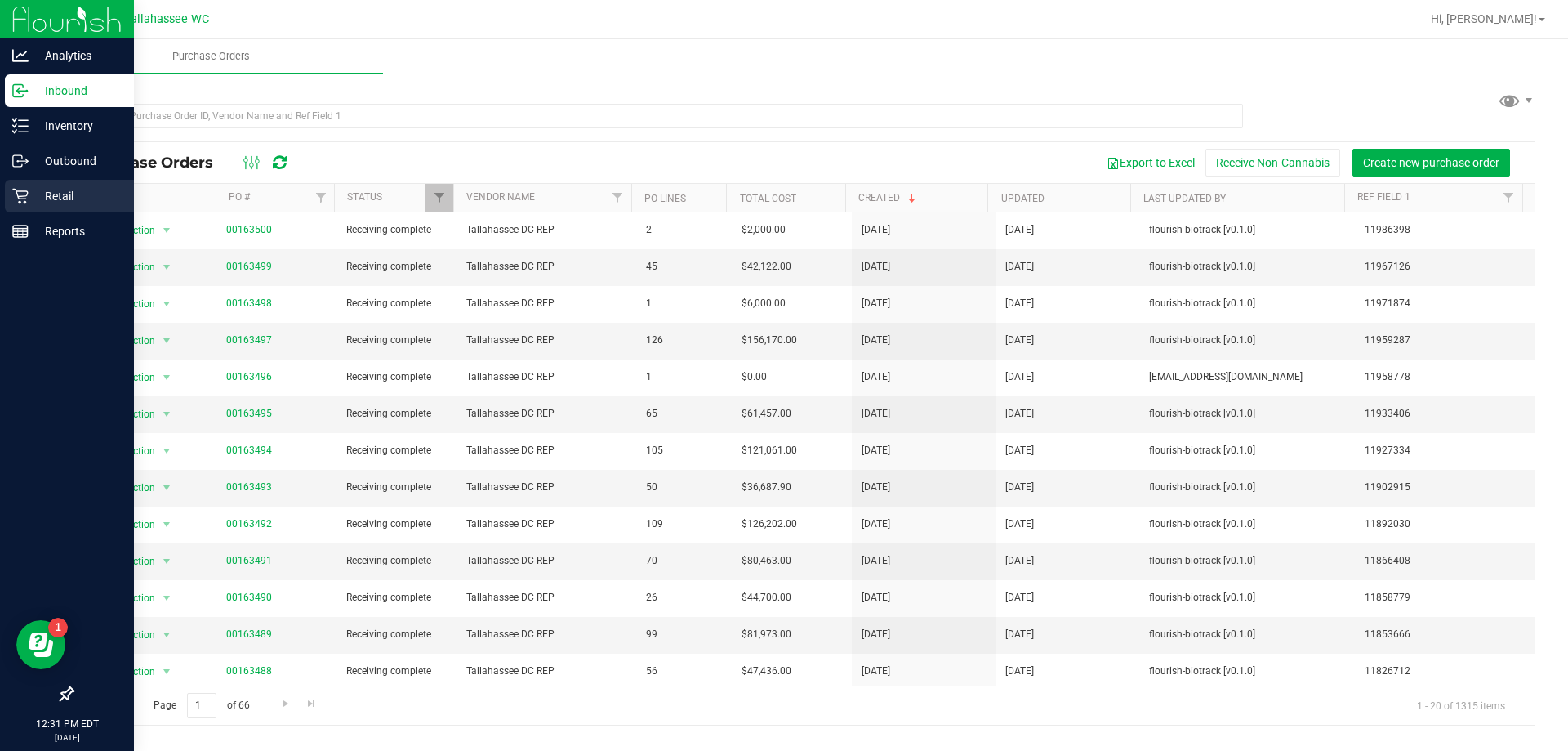
click at [26, 195] on icon at bounding box center [20, 196] width 15 height 15
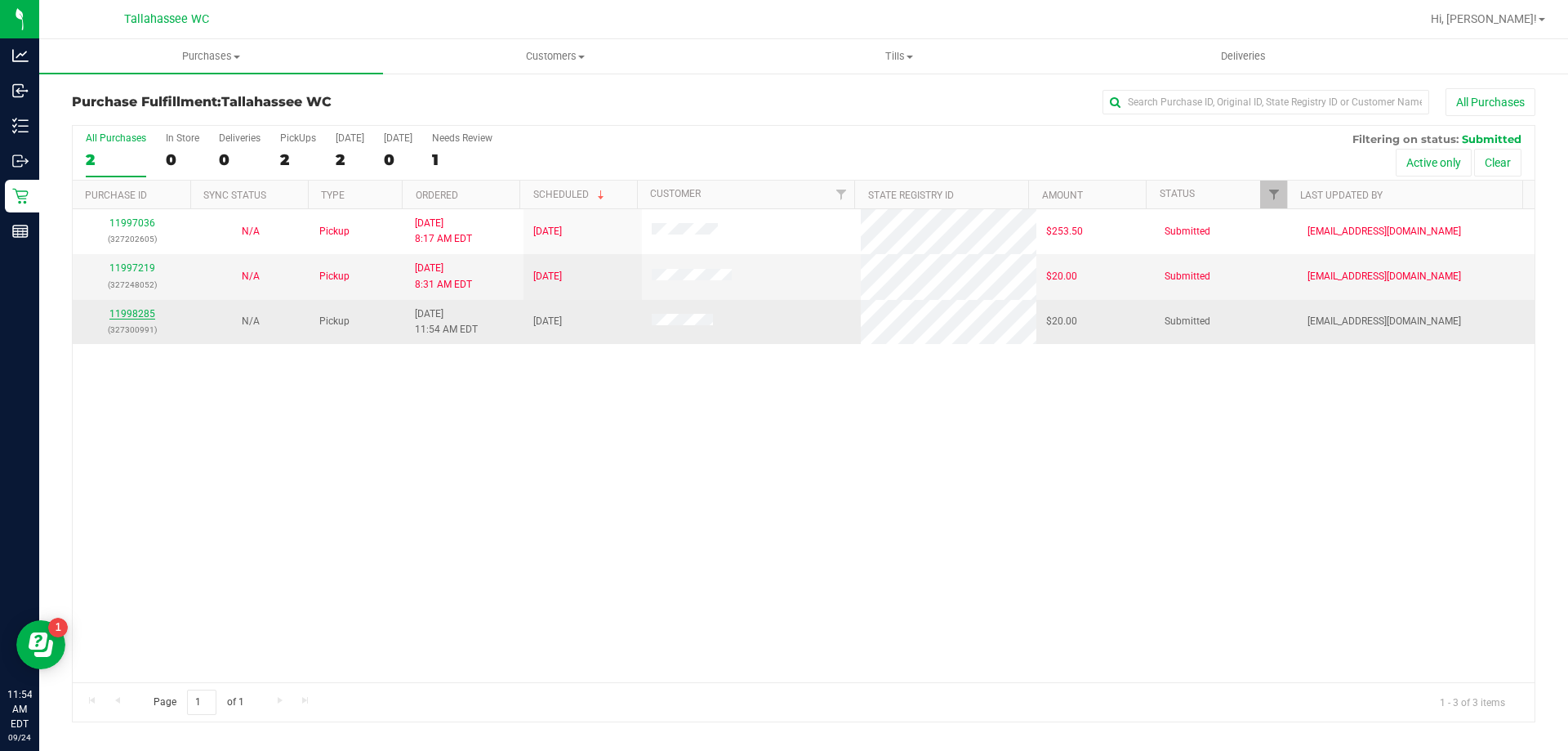
click at [137, 314] on link "11998285" at bounding box center [133, 314] width 46 height 12
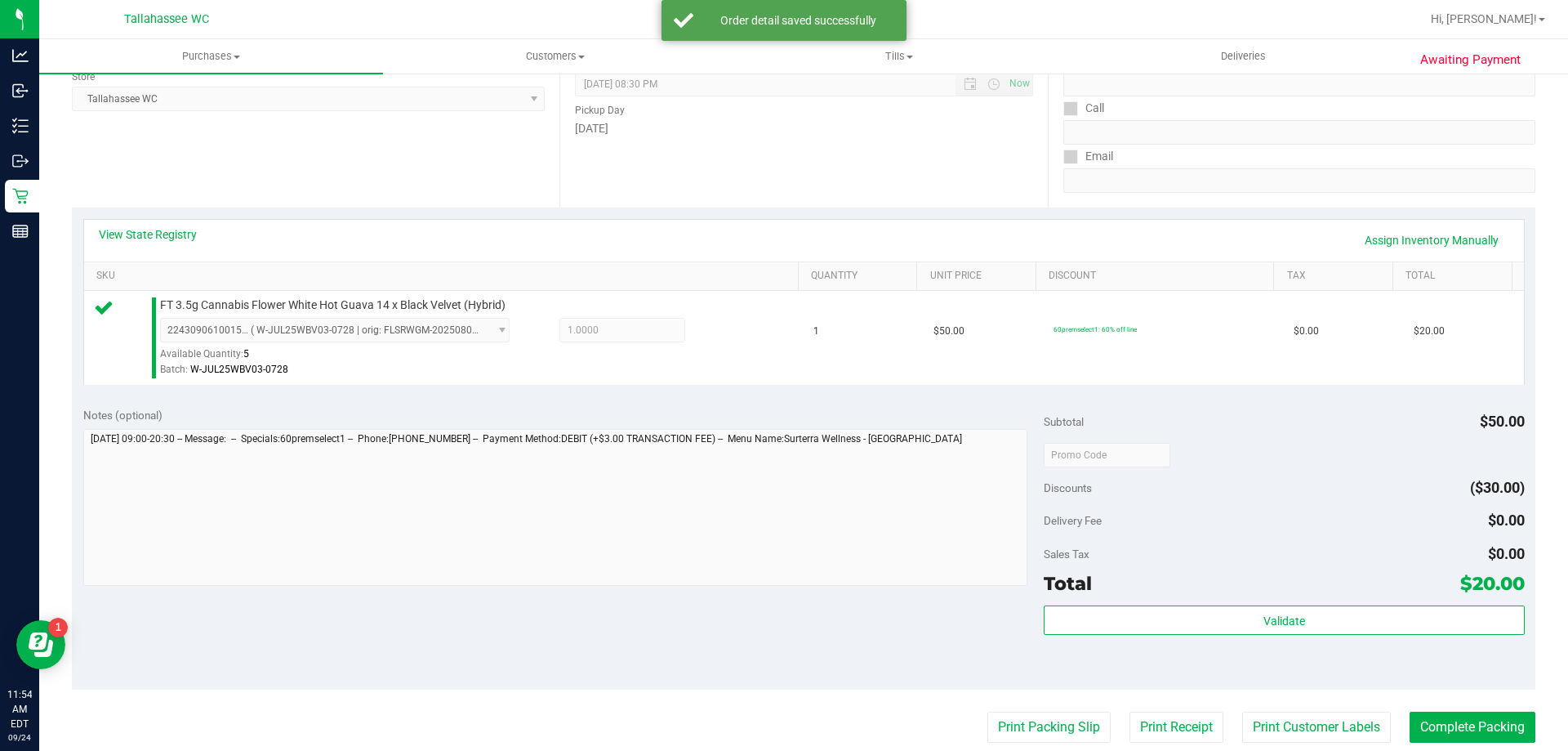
scroll to position [327, 0]
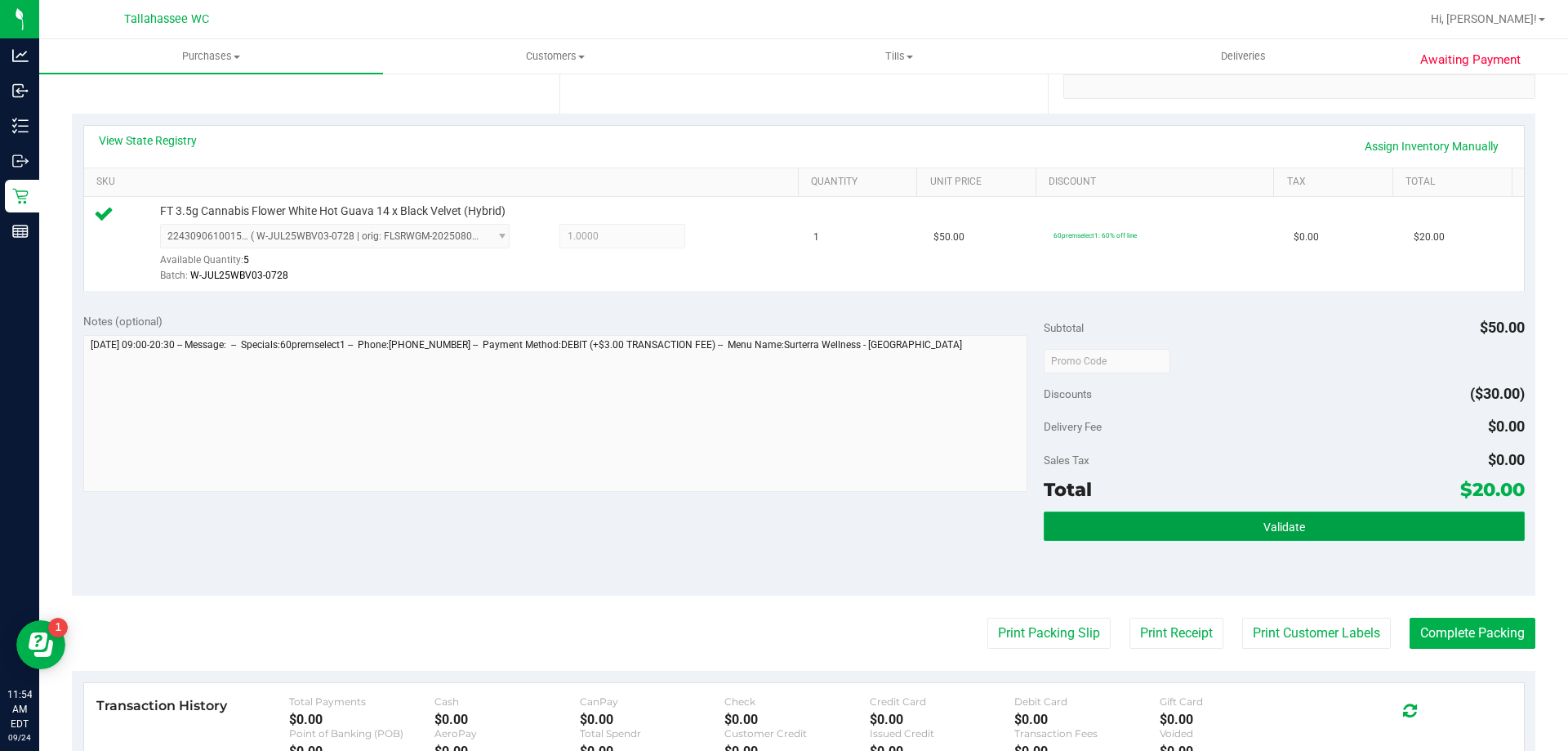
click at [1066, 532] on button "Validate" at bounding box center [1284, 525] width 480 height 30
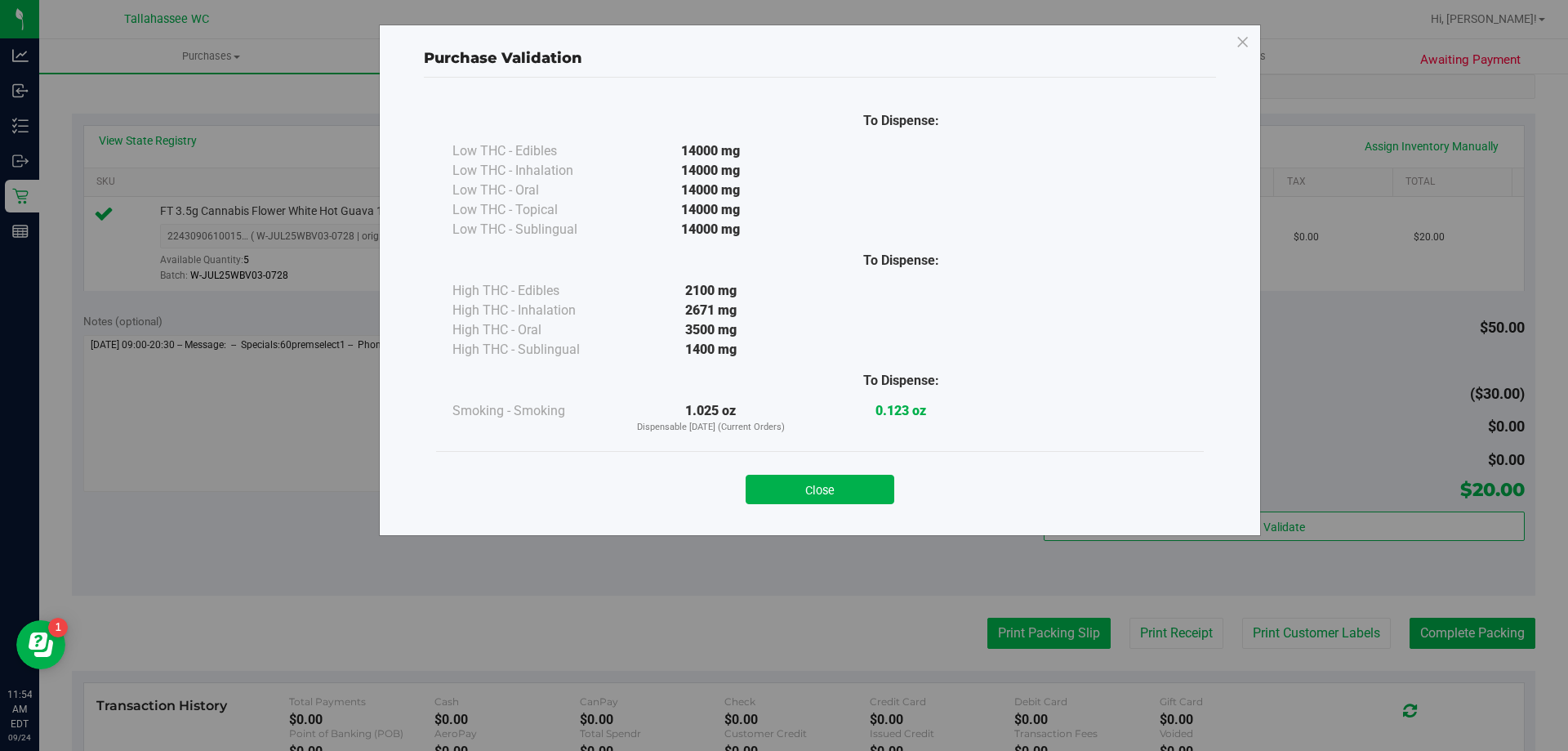
drag, startPoint x: 855, startPoint y: 494, endPoint x: 987, endPoint y: 631, distance: 190.2
click at [856, 493] on button "Close" at bounding box center [819, 489] width 149 height 30
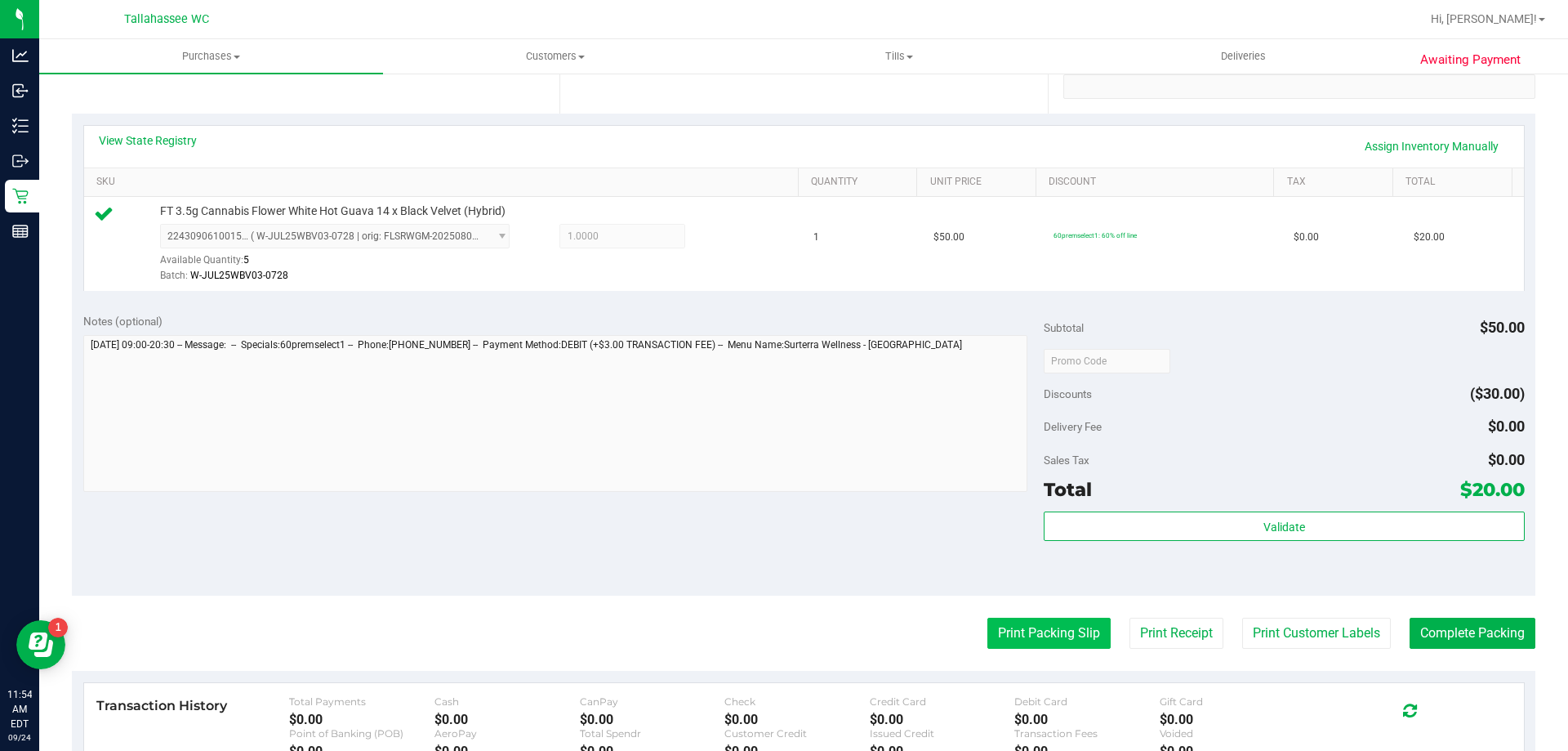
click at [1004, 635] on button "Print Packing Slip" at bounding box center [1049, 633] width 123 height 31
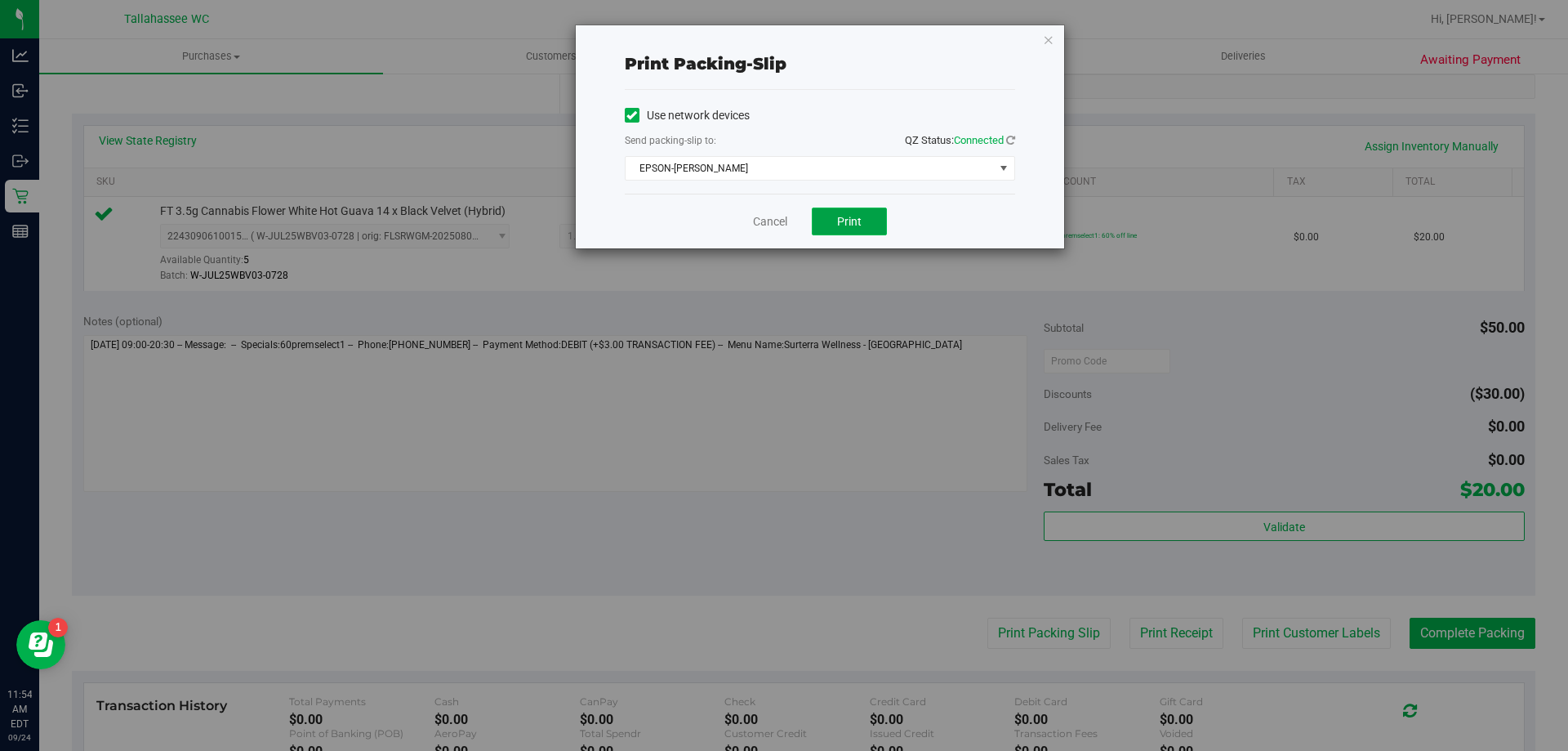
click at [849, 221] on span "Print" at bounding box center [850, 222] width 25 height 13
click at [850, 222] on span "Print" at bounding box center [850, 222] width 25 height 13
drag, startPoint x: 770, startPoint y: 227, endPoint x: 941, endPoint y: 381, distance: 230.1
click at [771, 227] on link "Cancel" at bounding box center [770, 222] width 35 height 17
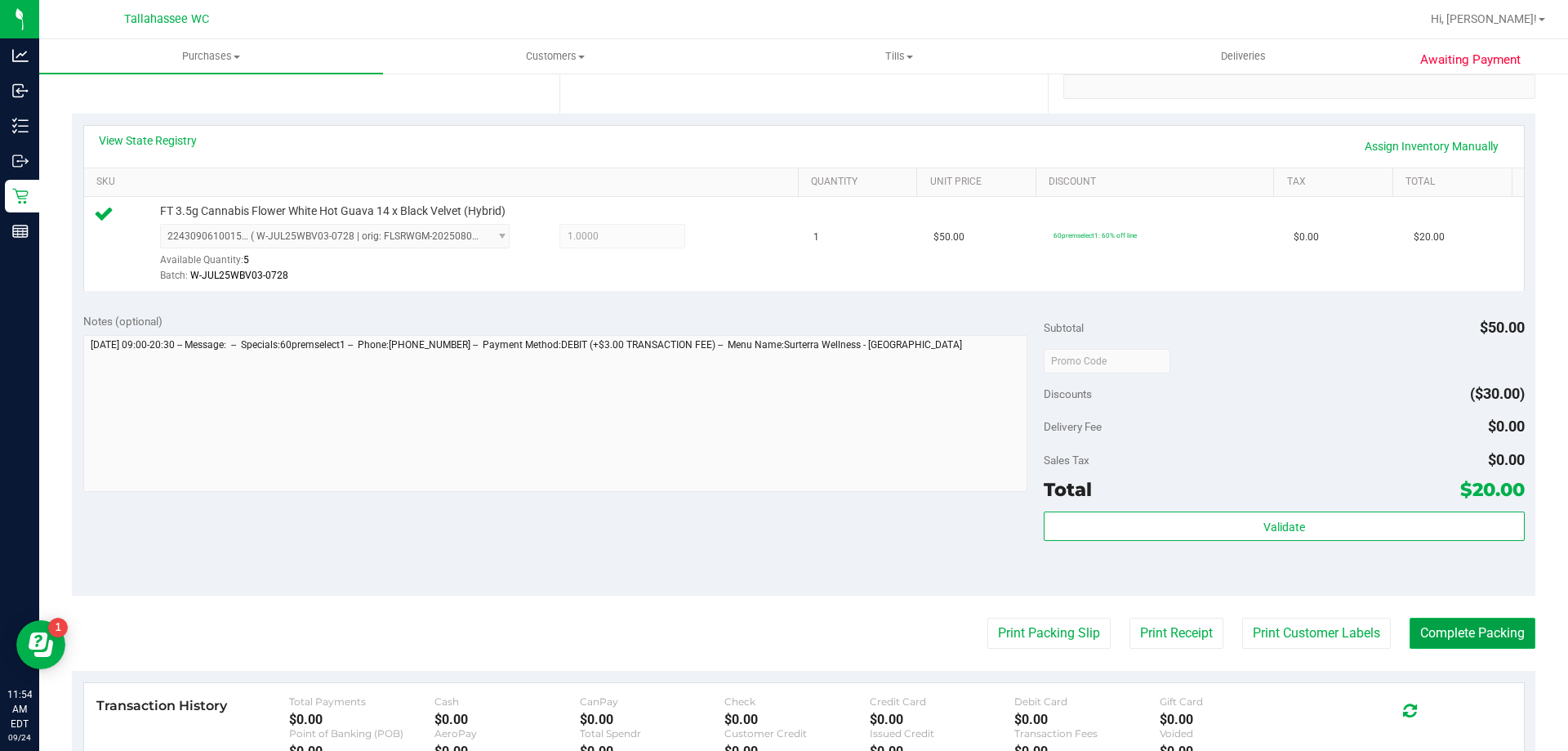
click at [1436, 643] on button "Complete Packing" at bounding box center [1472, 633] width 126 height 31
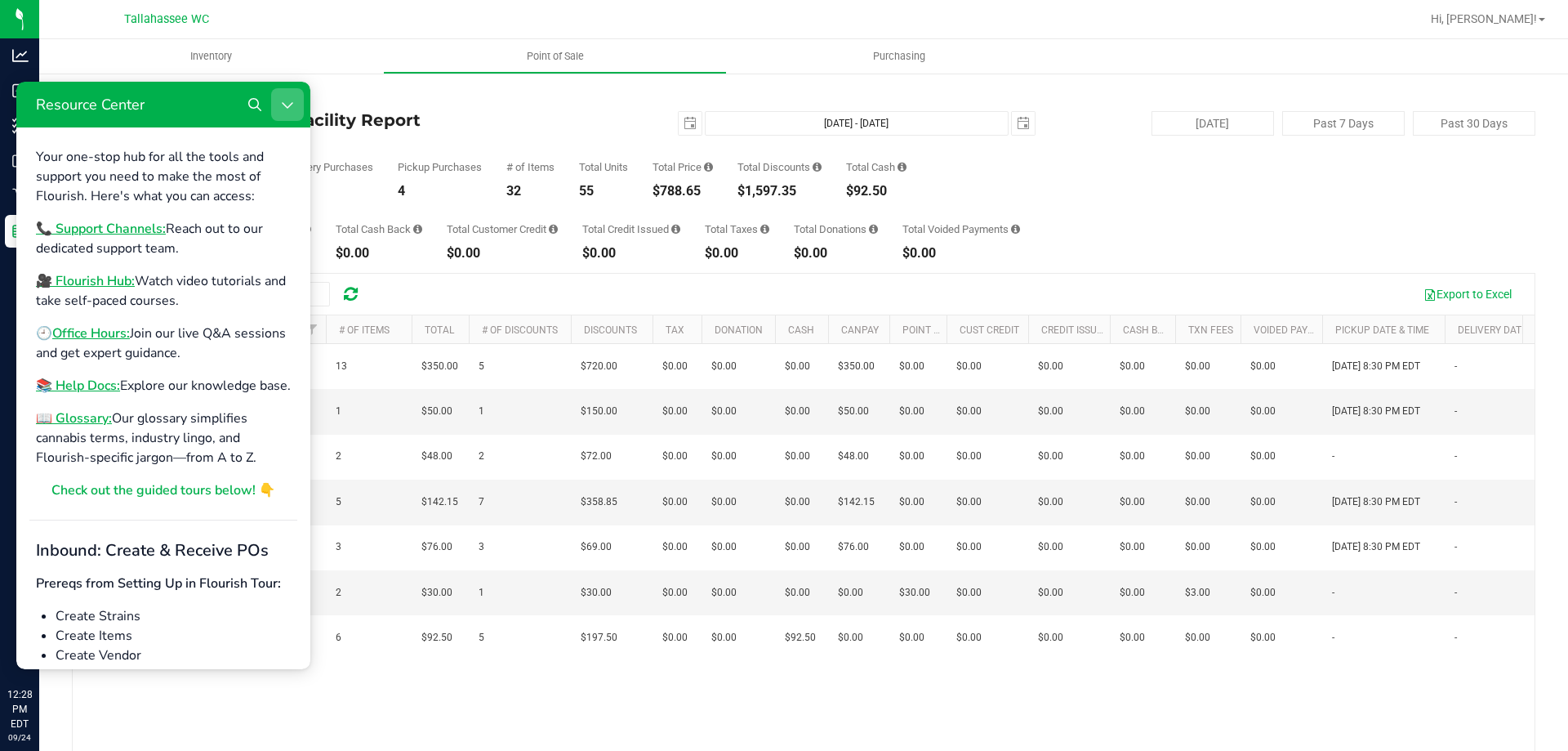
click at [292, 109] on icon "Close Resource Center" at bounding box center [288, 105] width 13 height 13
